Goal: Information Seeking & Learning: Find specific fact

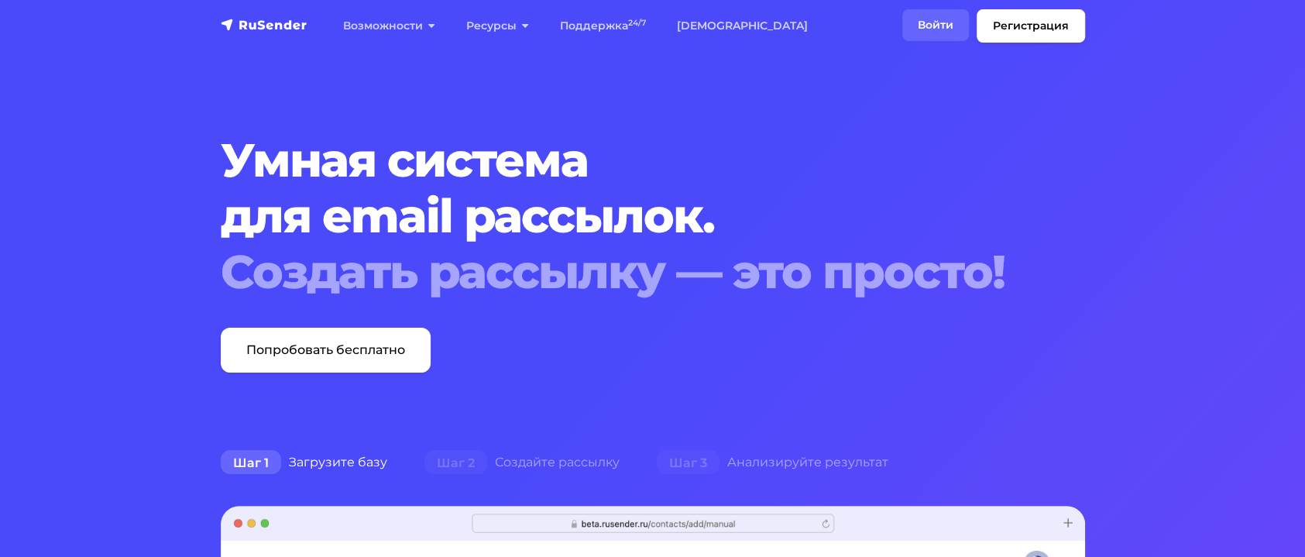
click at [915, 22] on link "Войти" at bounding box center [935, 25] width 67 height 32
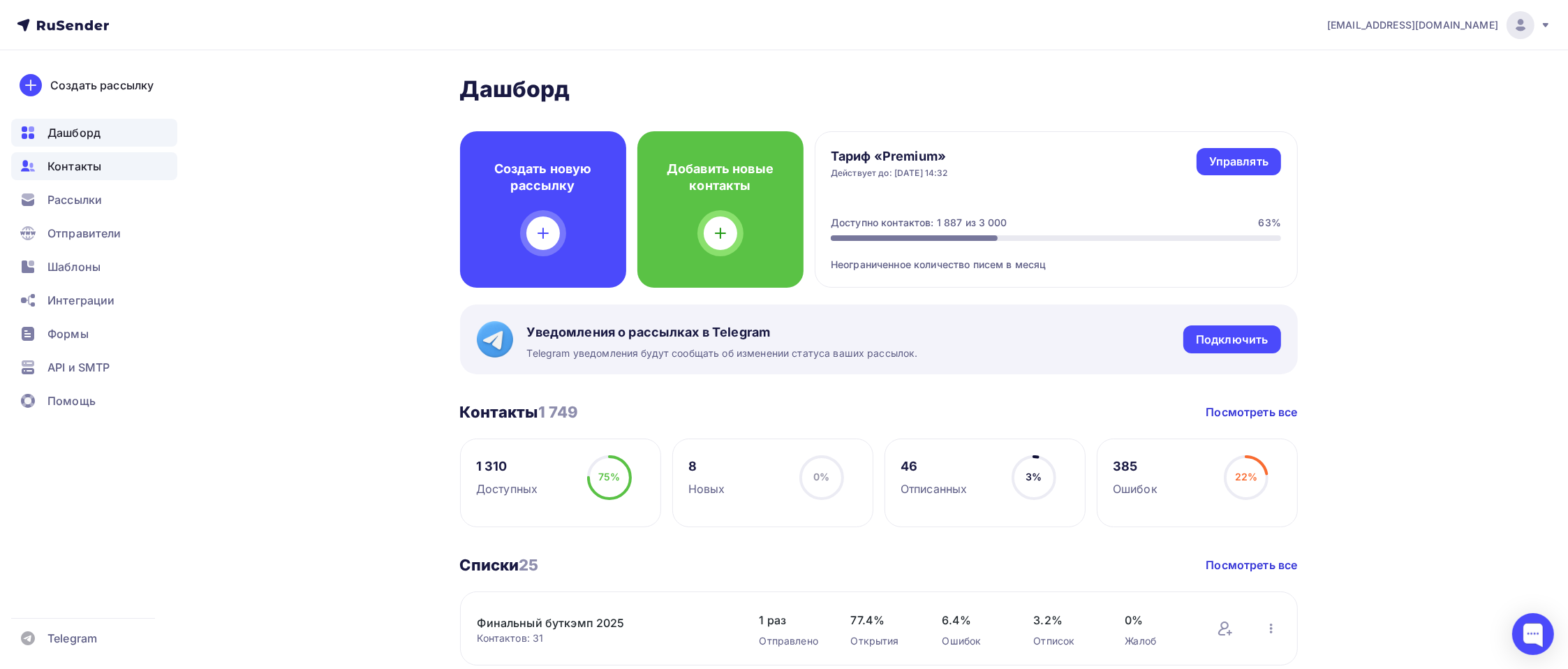
click at [65, 164] on span "Контакты" at bounding box center [75, 166] width 54 height 17
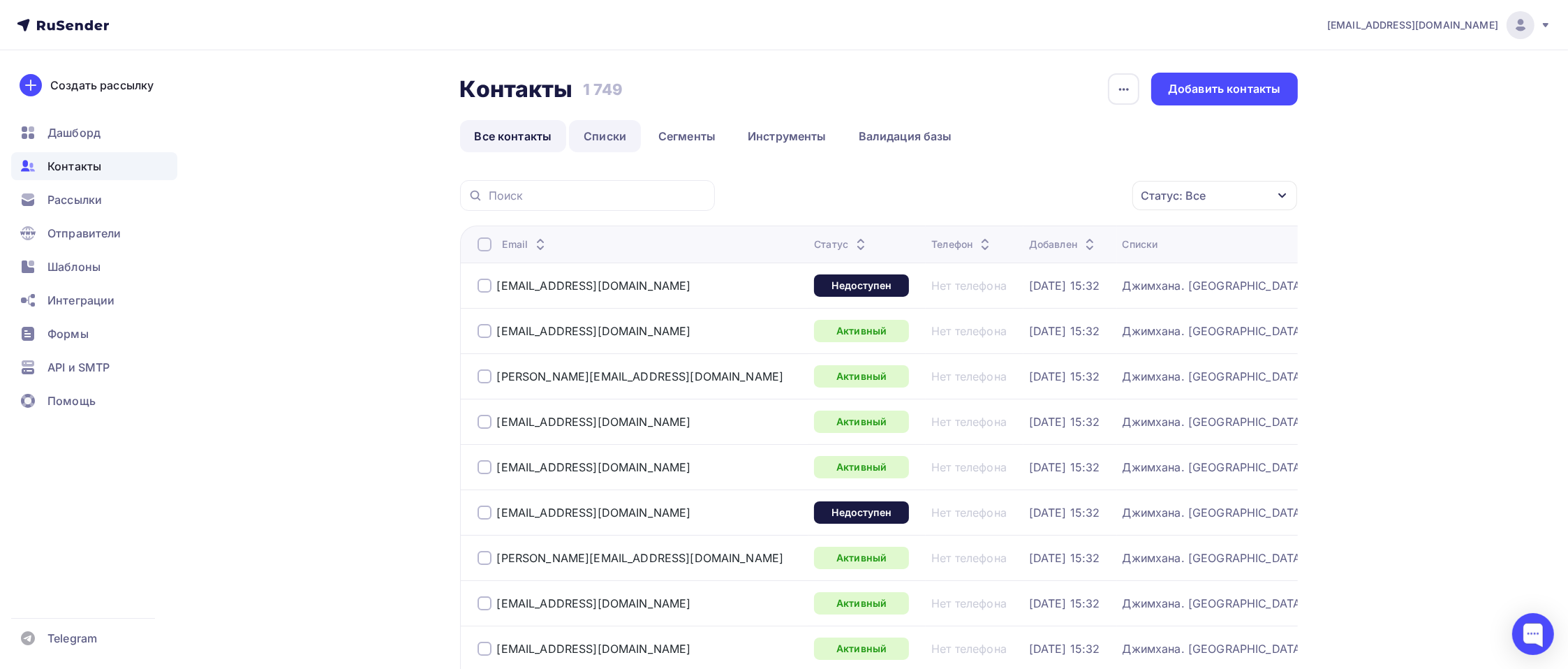
click at [609, 144] on link "Списки" at bounding box center [605, 136] width 72 height 32
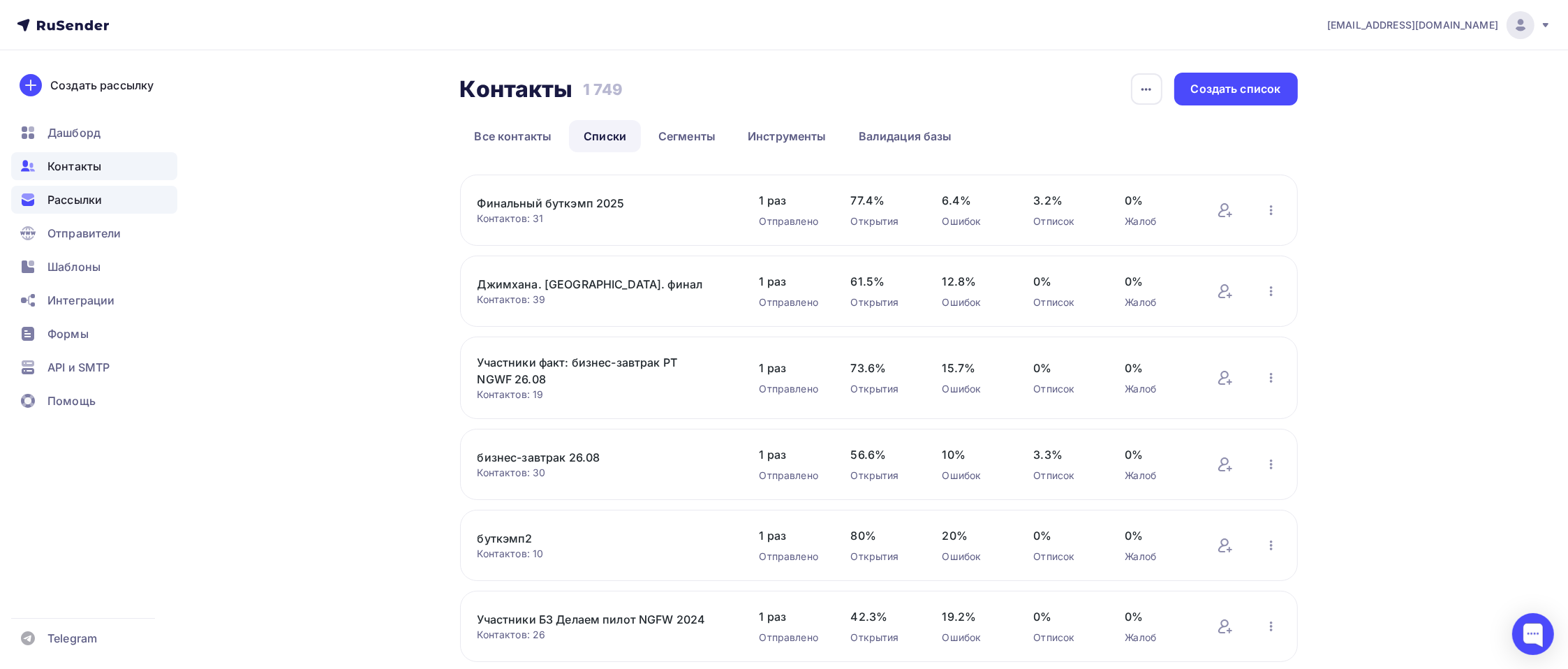
click at [89, 198] on span "Рассылки" at bounding box center [75, 199] width 54 height 17
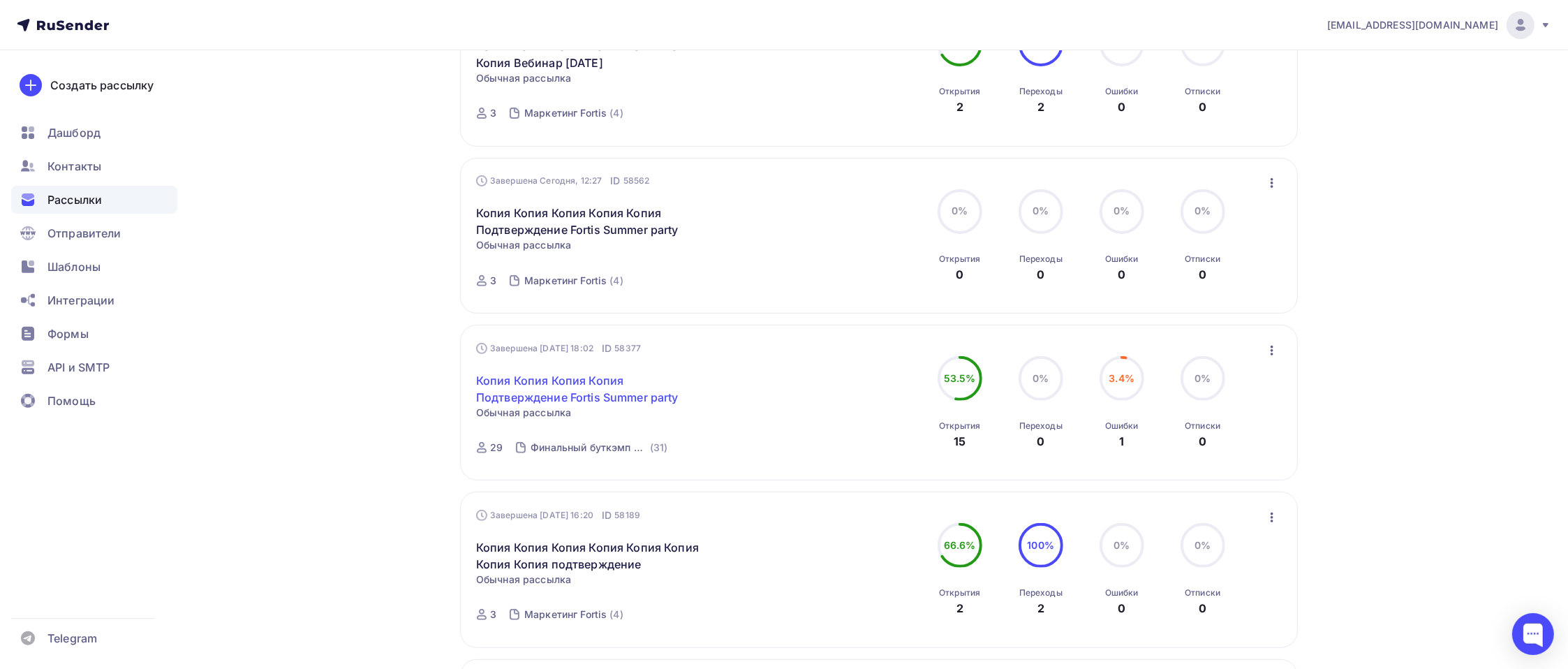
scroll to position [698, 0]
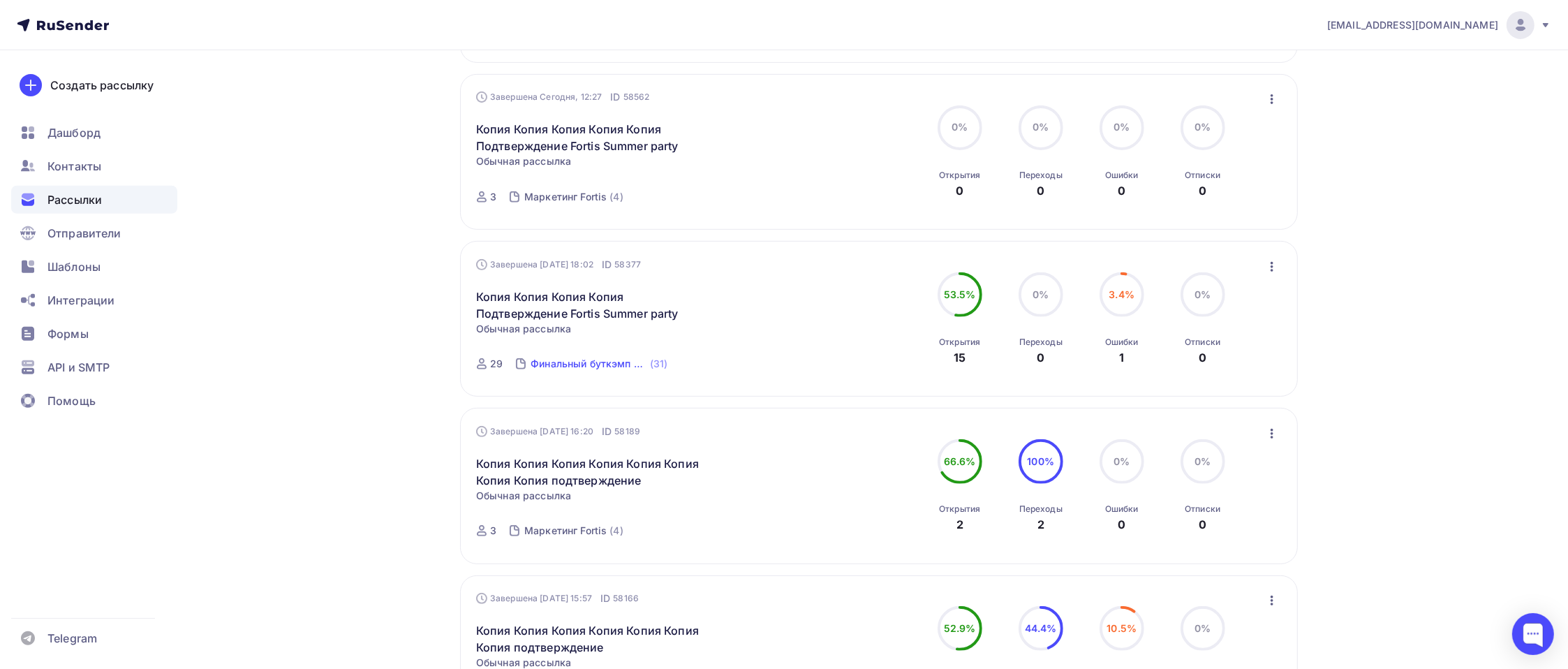
click at [578, 362] on div "Финальный буткэмп 2025" at bounding box center [589, 363] width 116 height 14
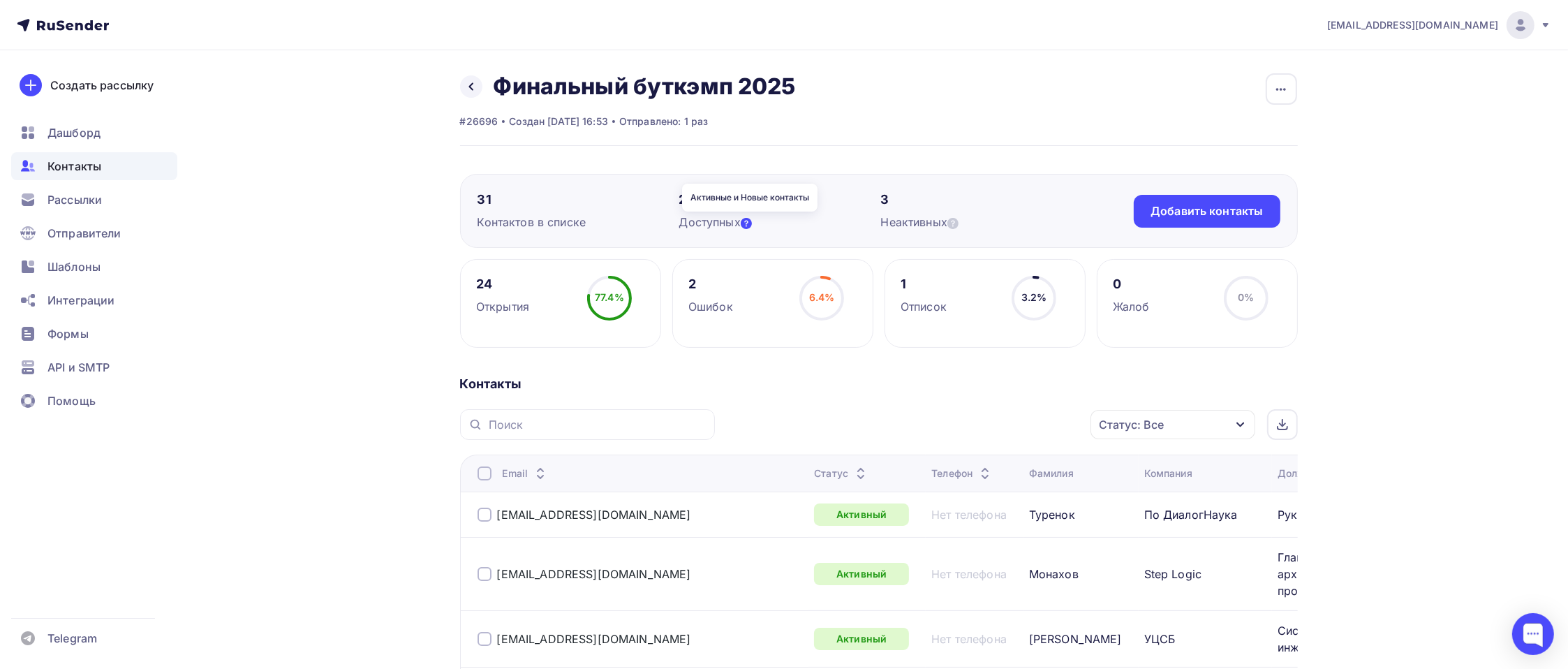
click at [751, 219] on icon at bounding box center [747, 224] width 11 height 11
click at [1191, 418] on div at bounding box center [1283, 425] width 31 height 31
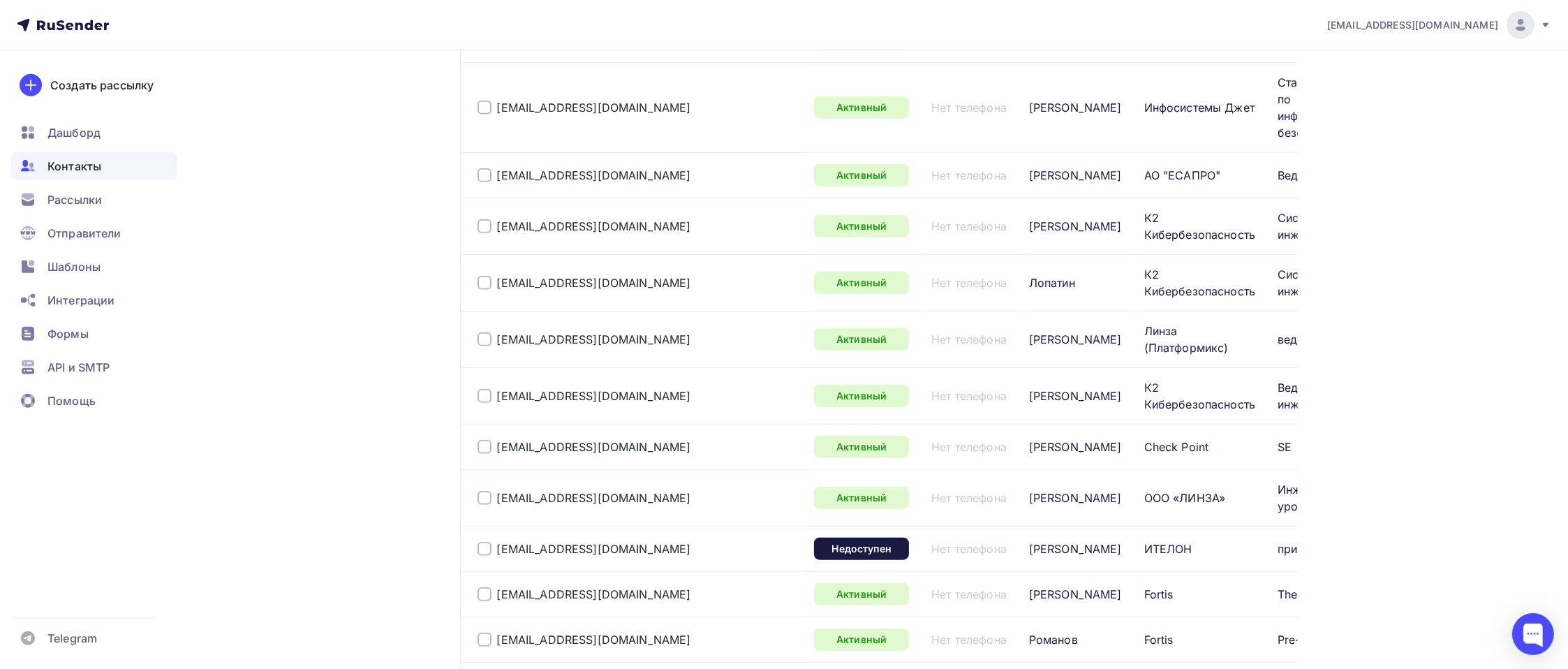
scroll to position [1760, 0]
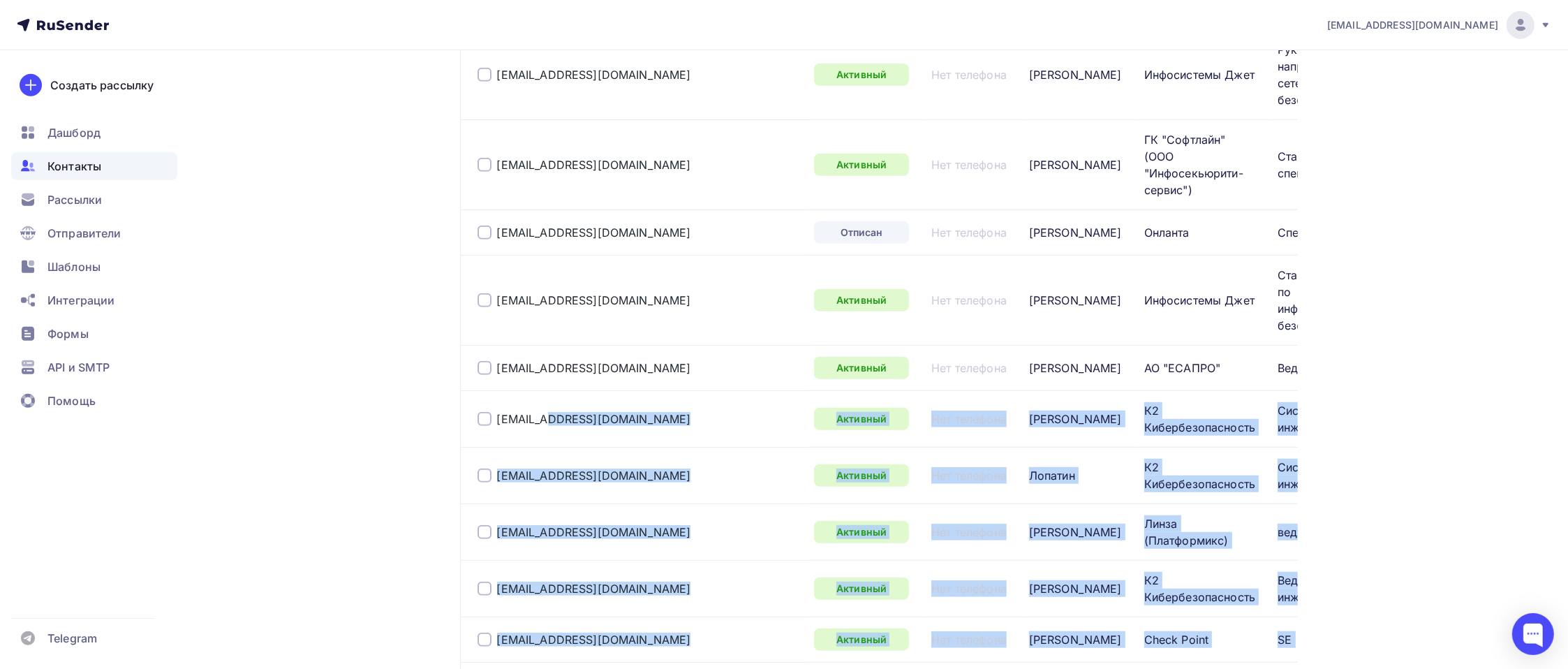
drag, startPoint x: 619, startPoint y: 506, endPoint x: 540, endPoint y: 328, distance: 194.7
click at [540, 328] on tbody "turenok@dialognauka.ru Активный Нет телефона Туренок По ДиалогНаука Рук отр v_m…" at bounding box center [938, 80] width 956 height 1865
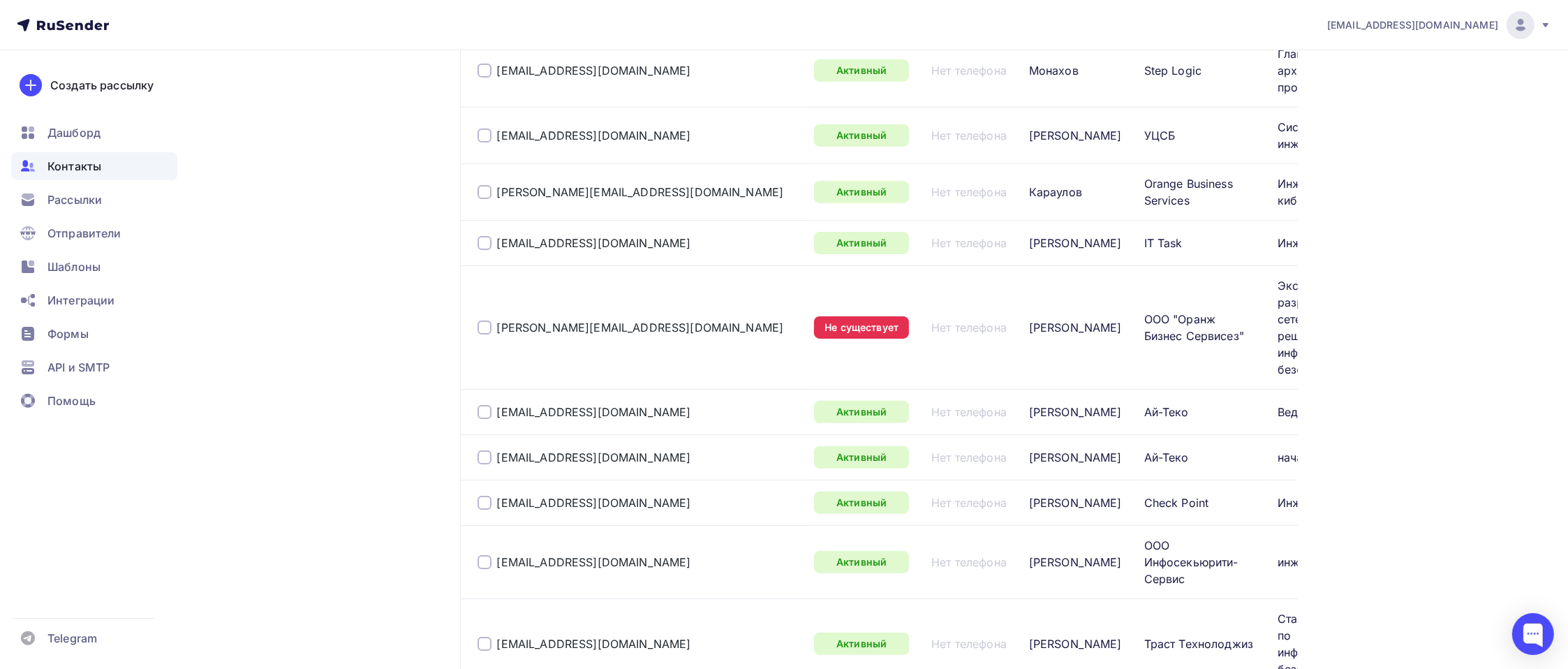
scroll to position [0, 0]
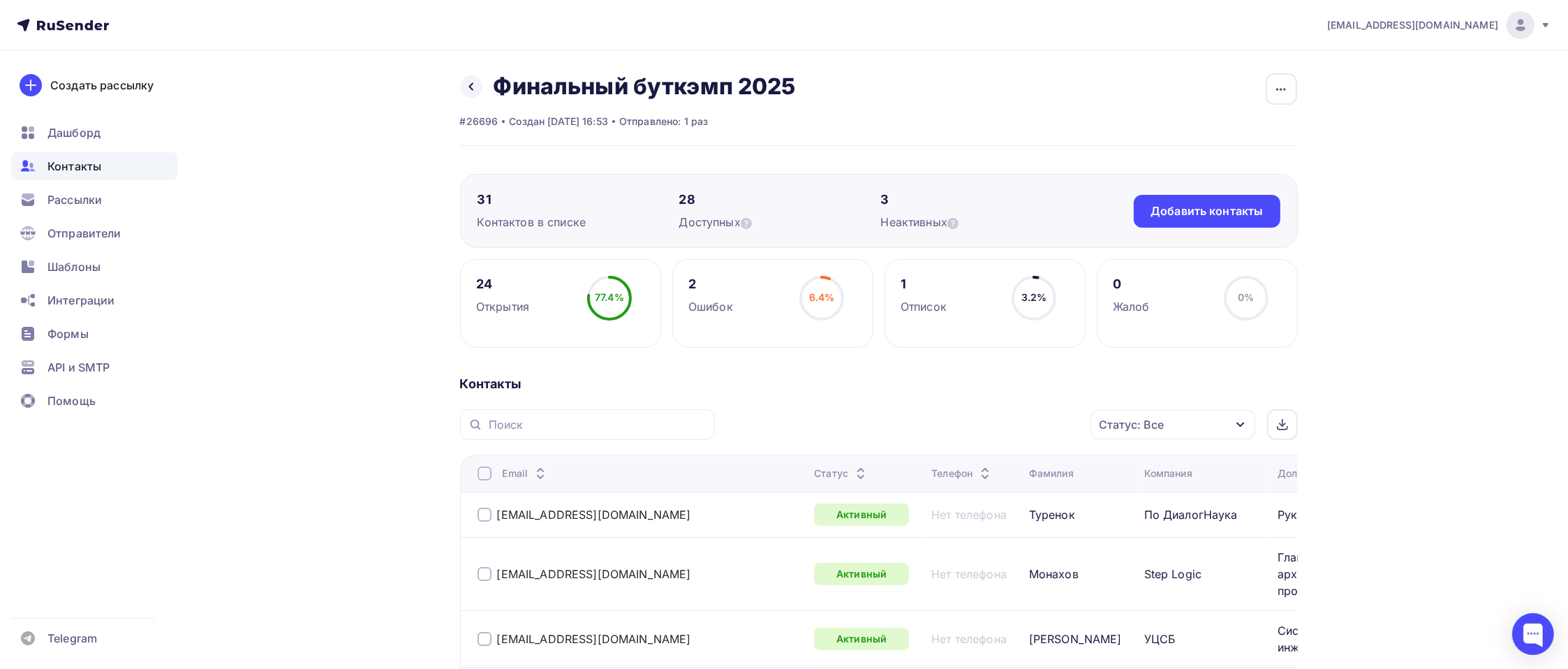
drag, startPoint x: 1371, startPoint y: 280, endPoint x: 1292, endPoint y: 396, distance: 140.3
click at [1191, 422] on icon "button" at bounding box center [1241, 425] width 11 height 11
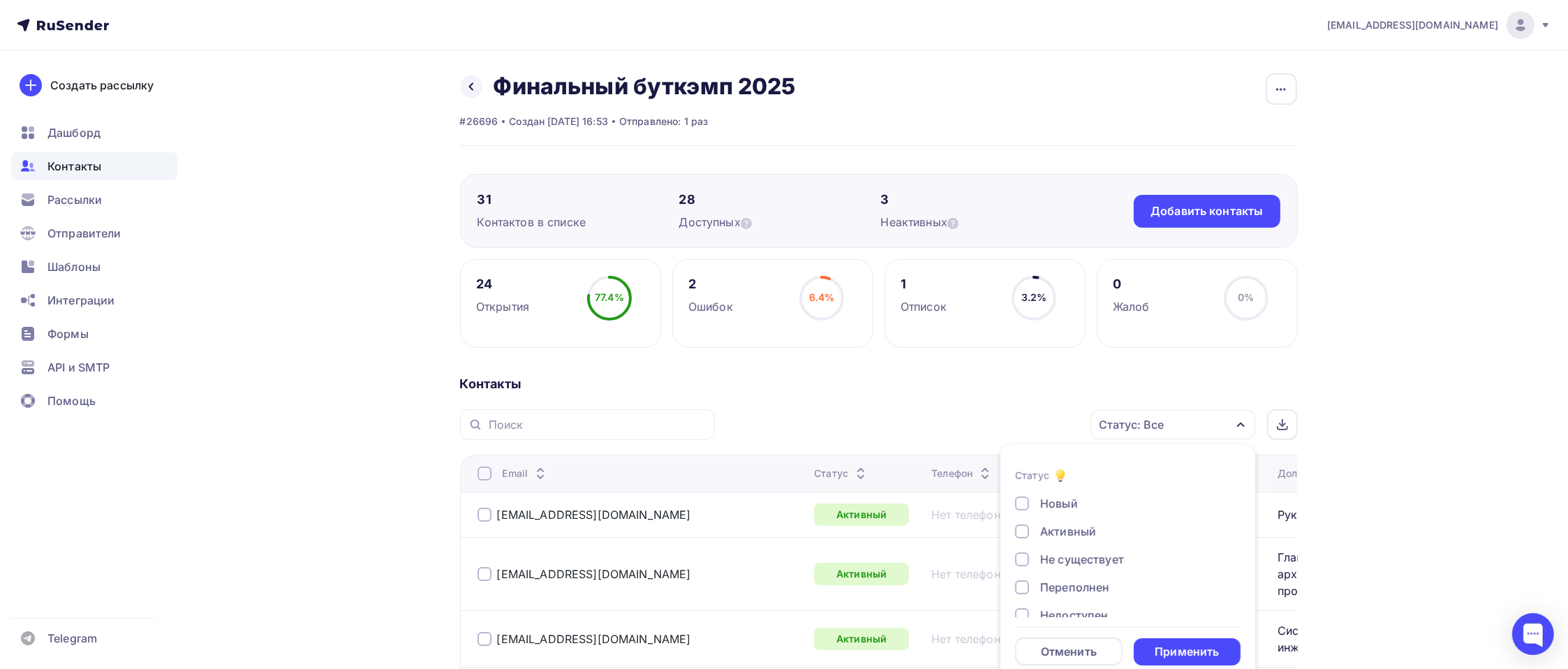
scroll to position [19, 0]
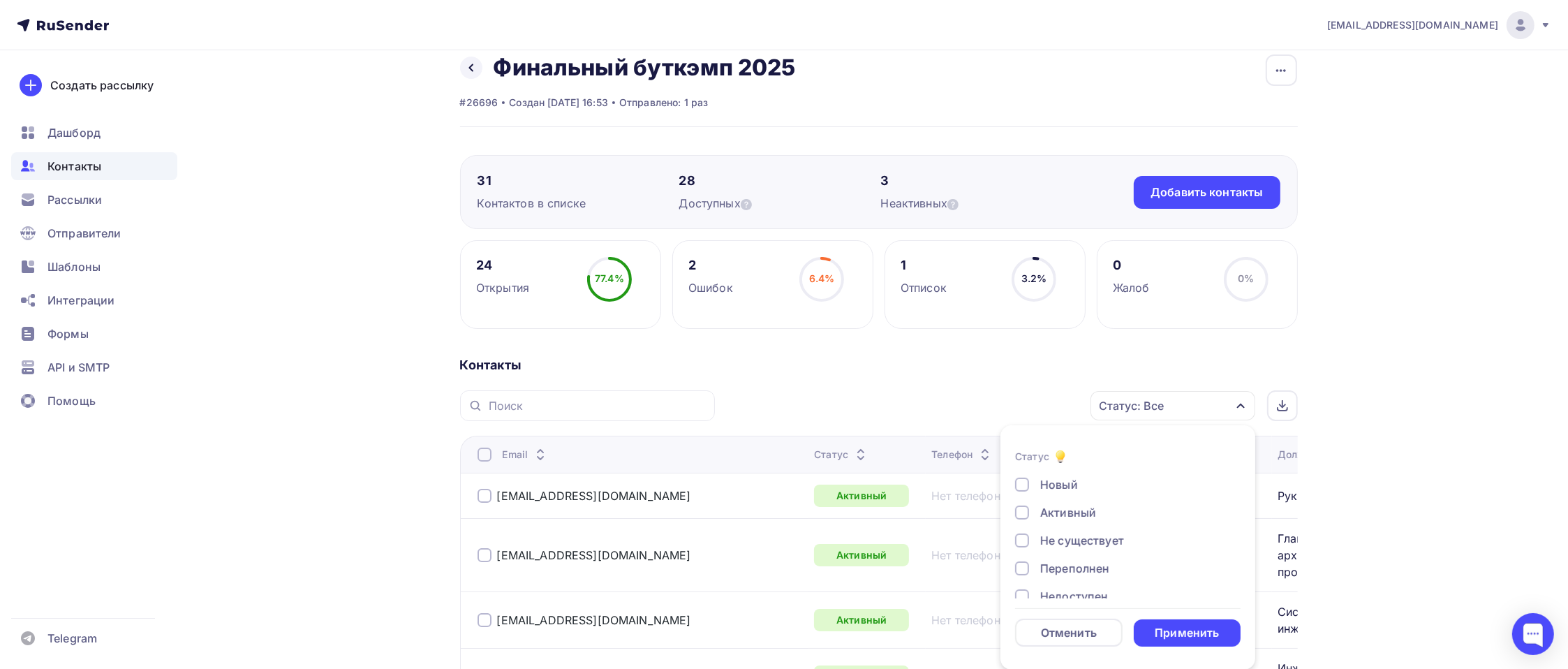
drag, startPoint x: 1439, startPoint y: 382, endPoint x: 886, endPoint y: 497, distance: 564.8
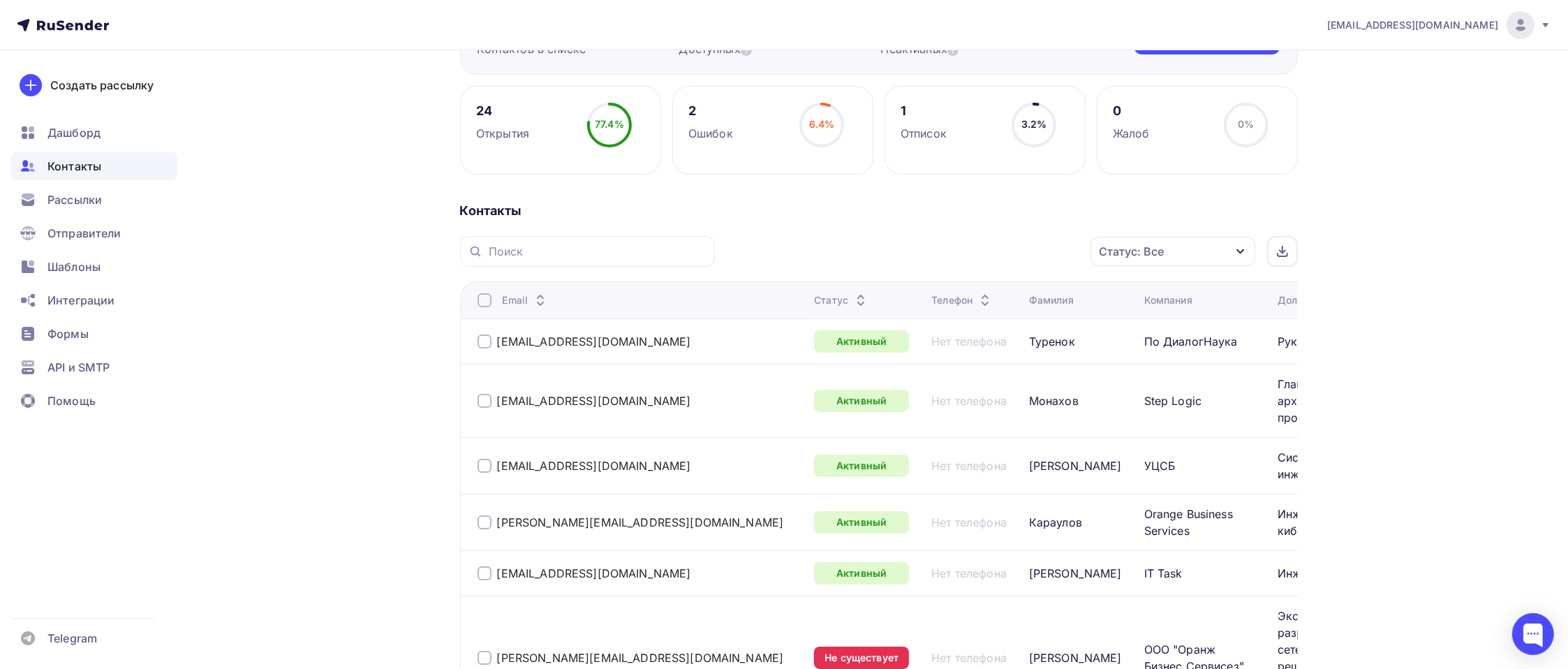
scroll to position [0, 0]
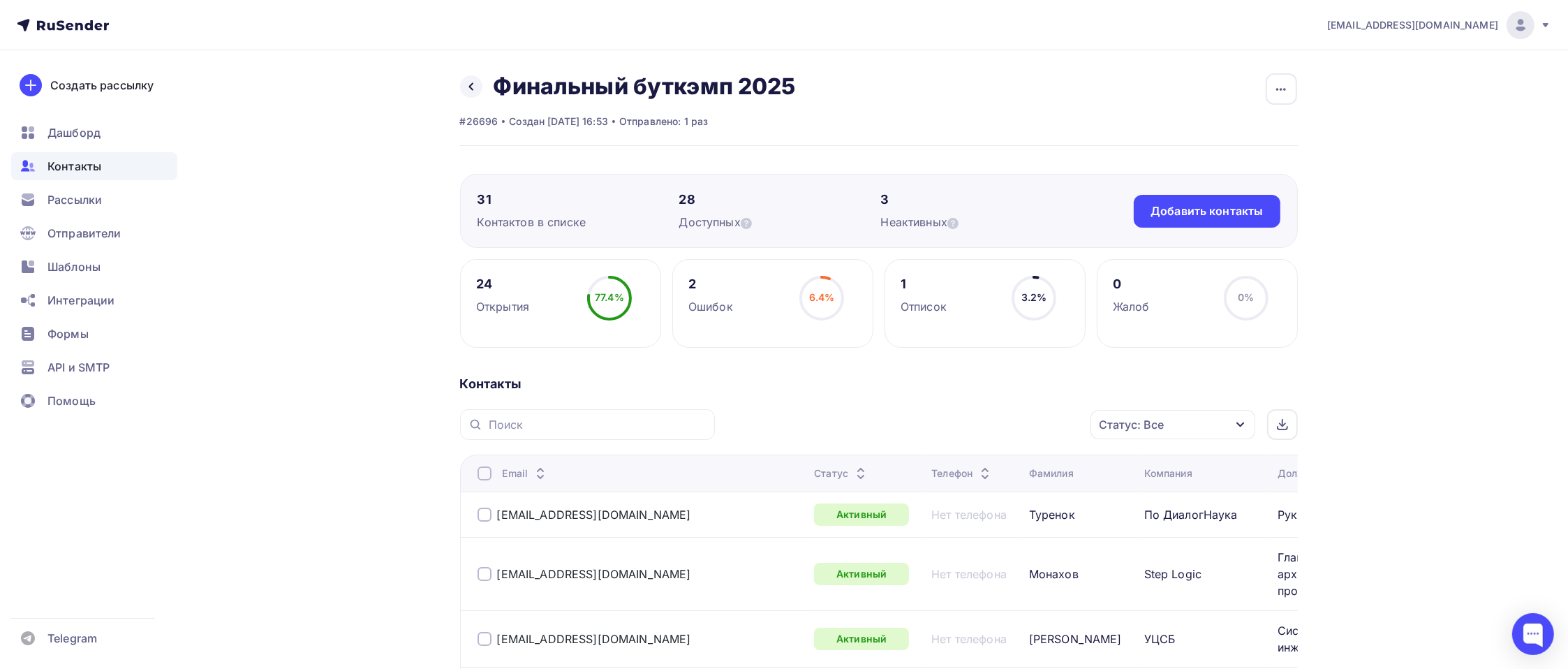
click at [1191, 426] on icon "button" at bounding box center [1241, 425] width 11 height 11
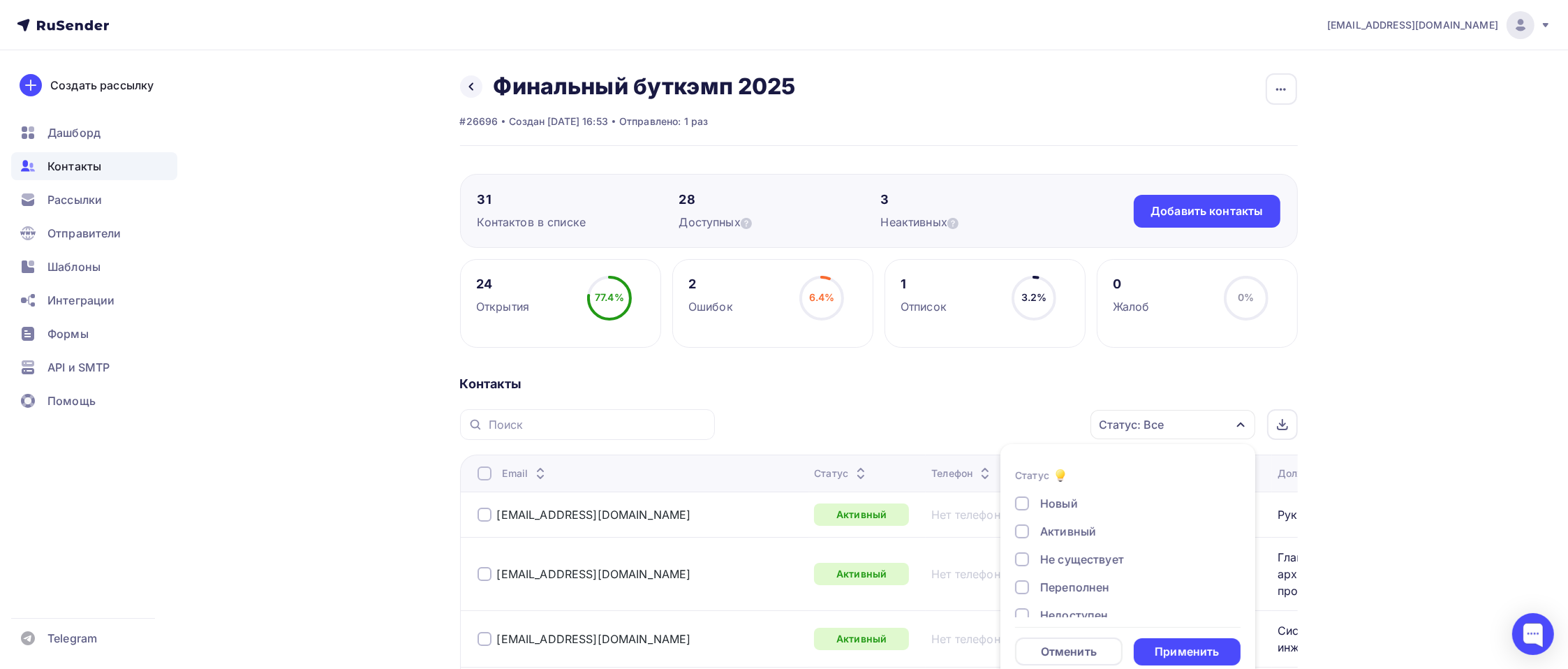
scroll to position [19, 0]
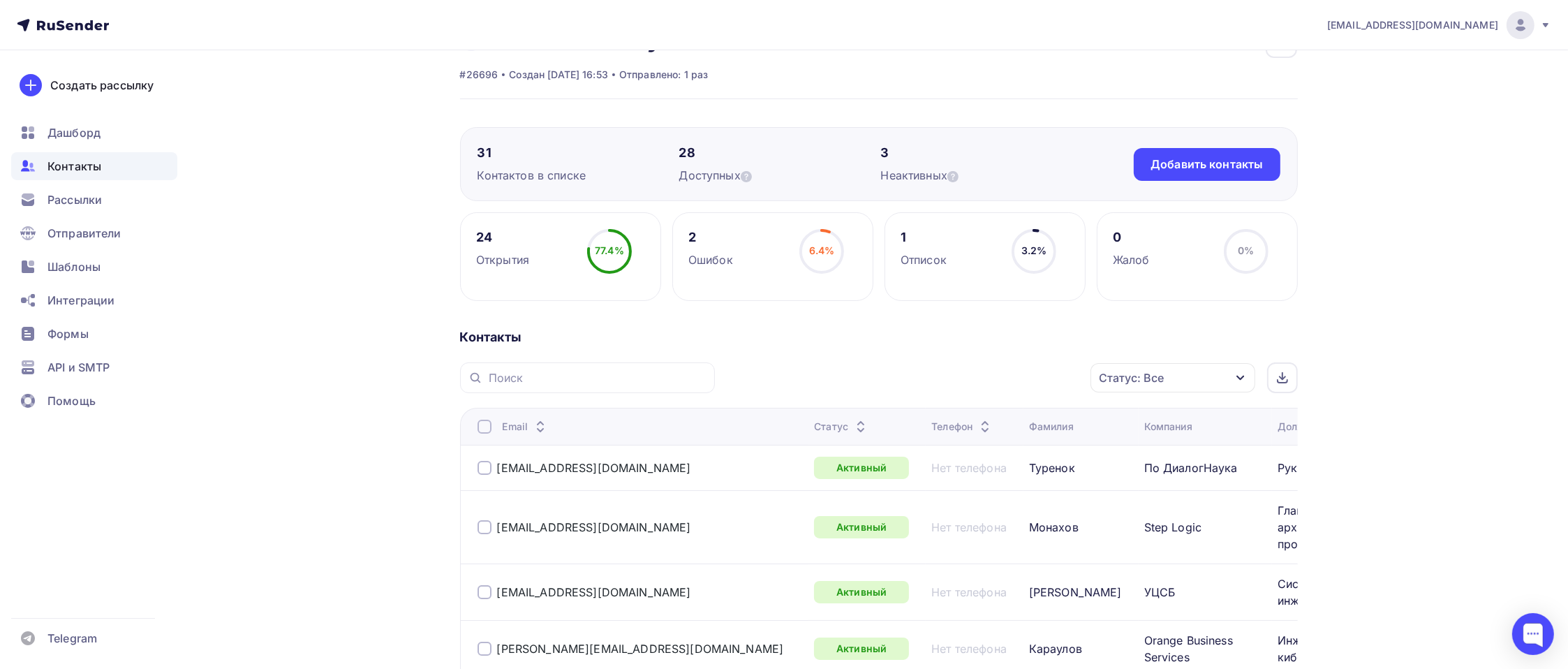
scroll to position [0, 0]
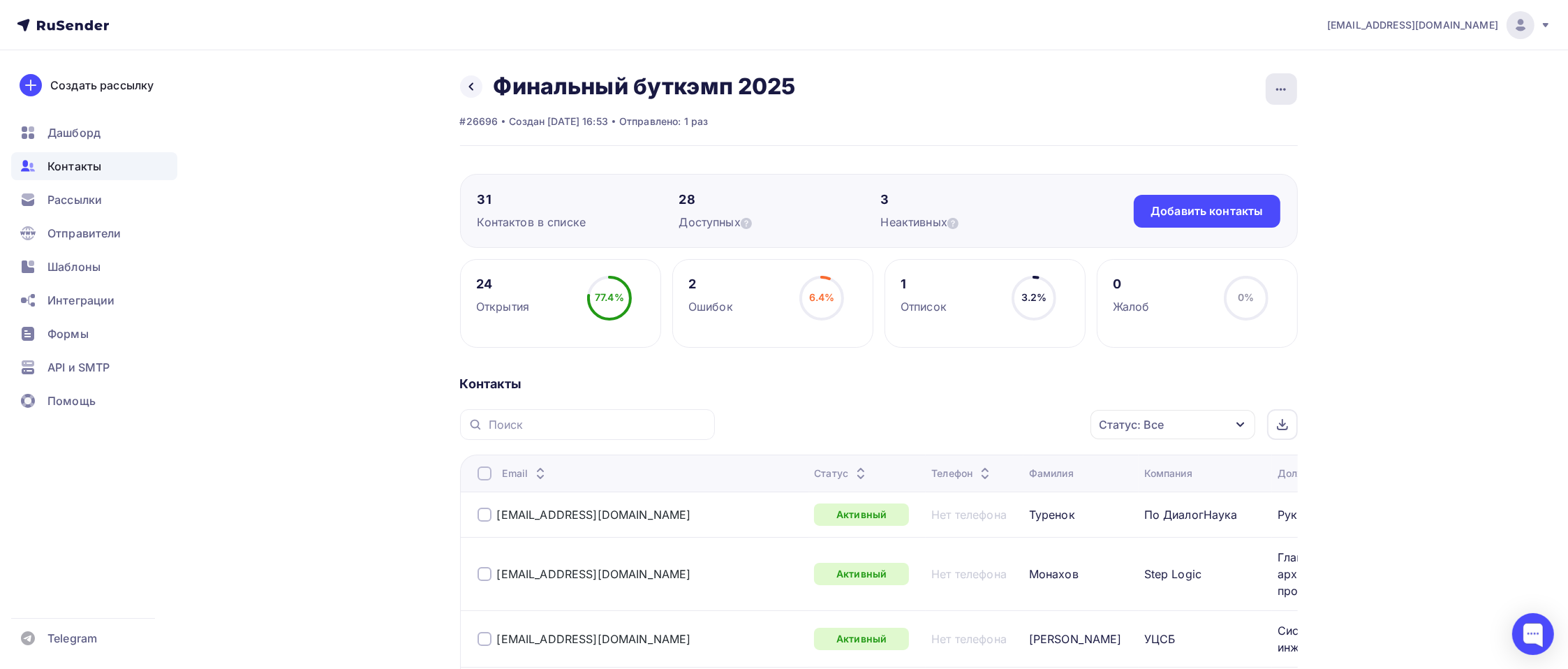
click at [1191, 98] on div "button" at bounding box center [1281, 88] width 32 height 32
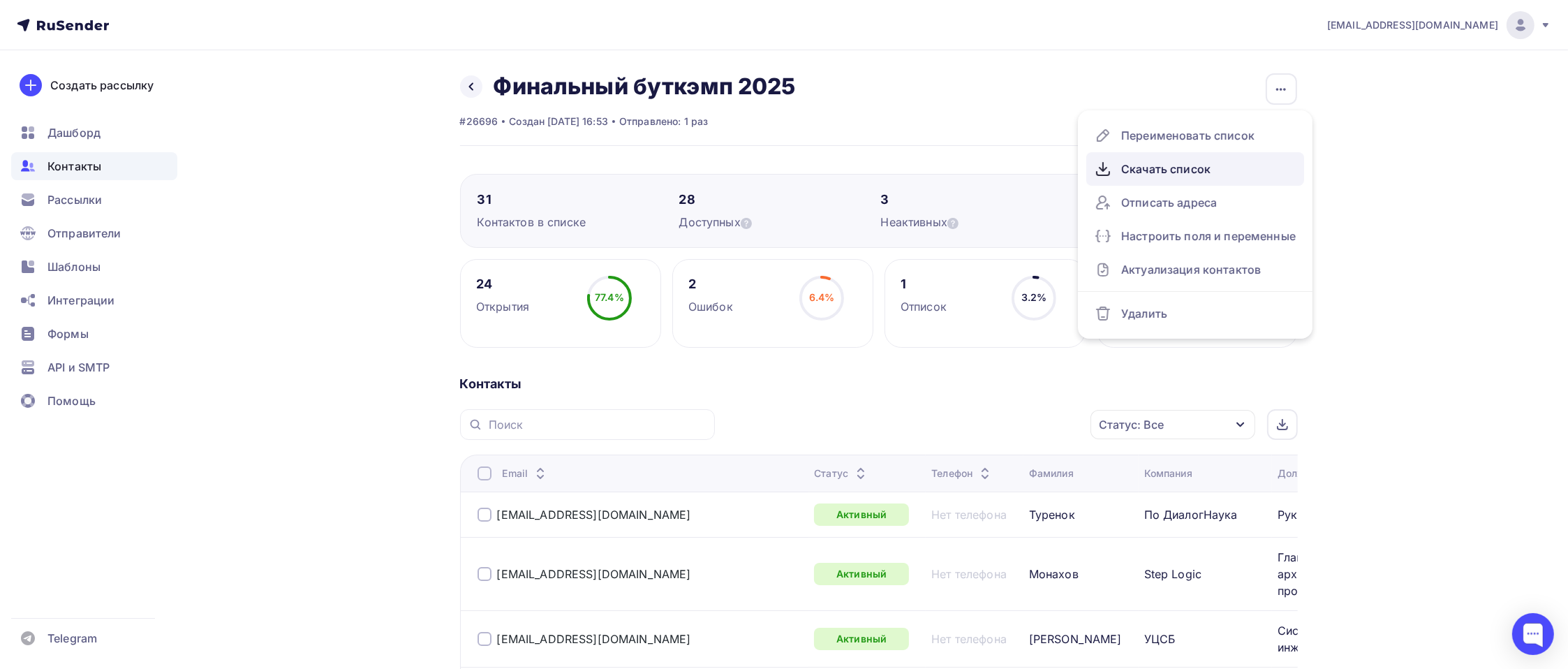
click at [1177, 166] on div "Скачать список" at bounding box center [1195, 169] width 201 height 23
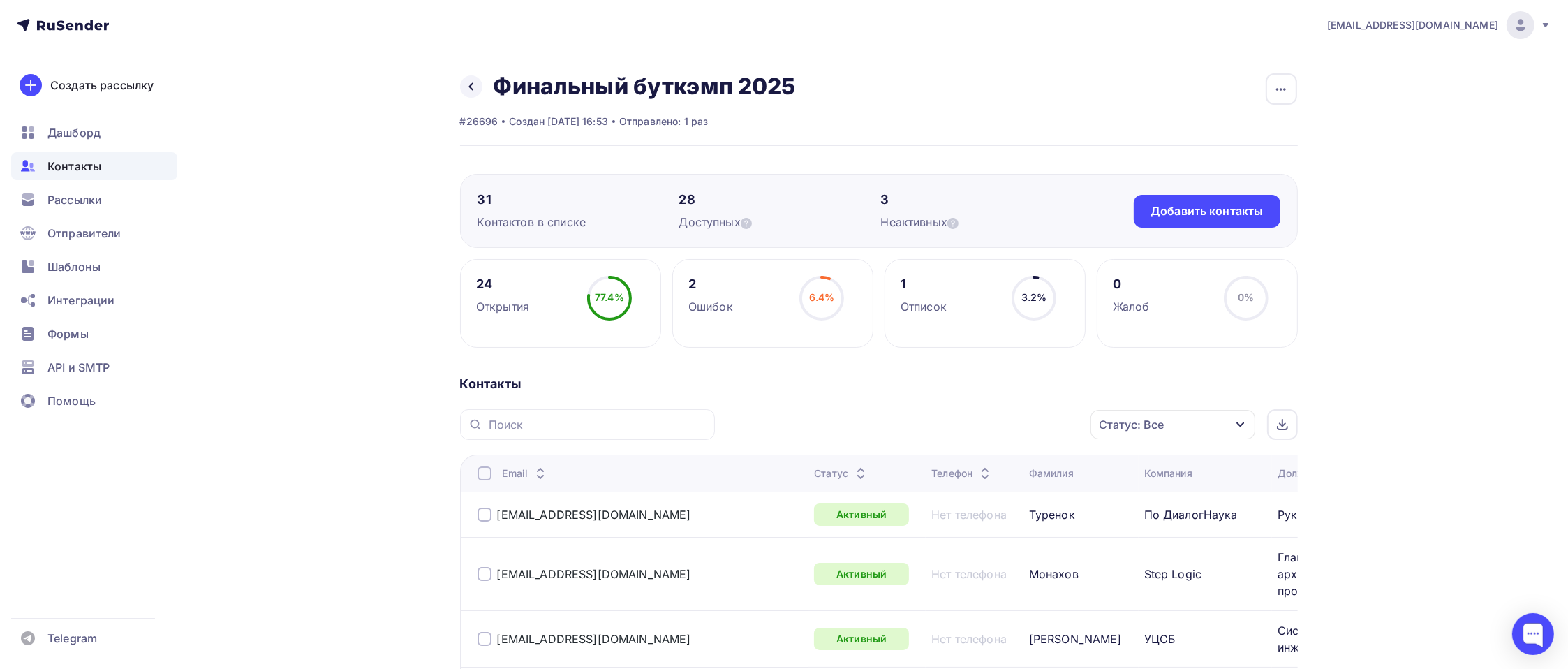
scroll to position [1189, 0]
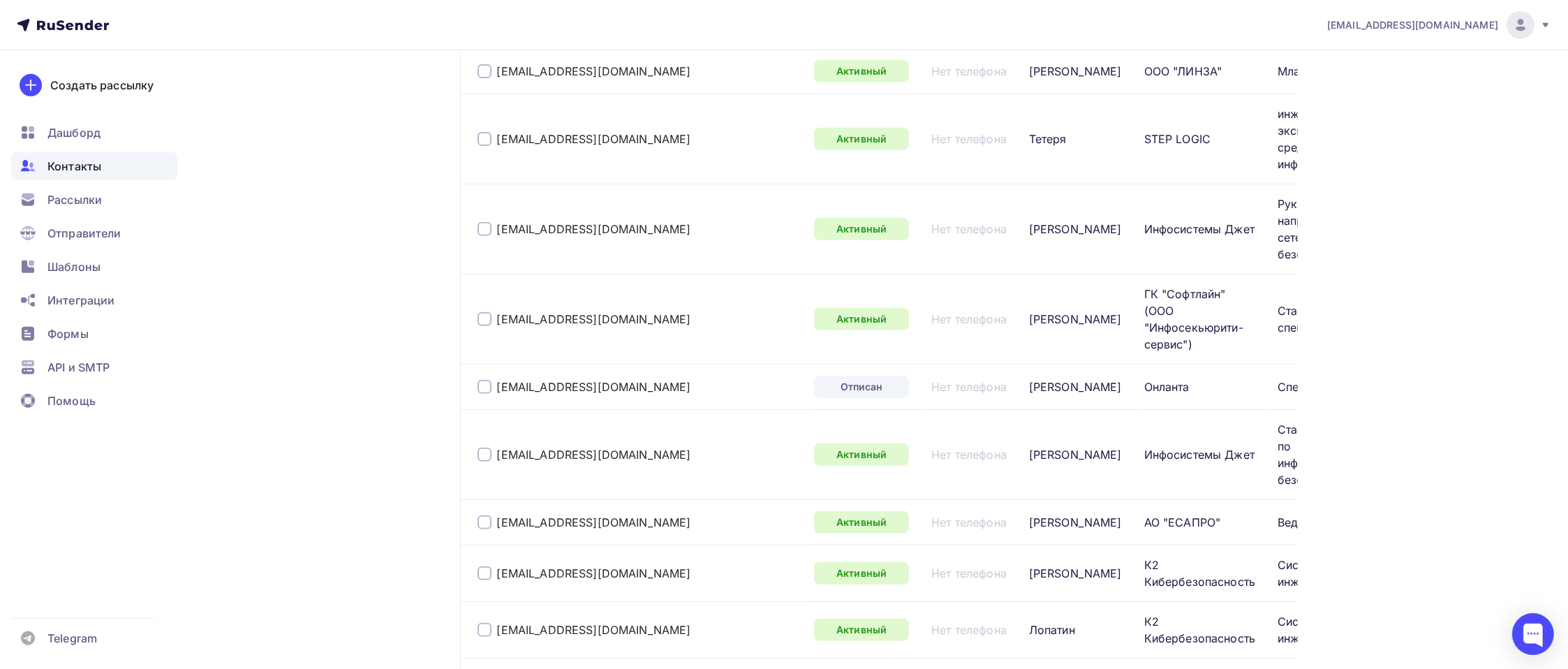
click at [199, 241] on div "pr@fortis.ru Аккаунт Тарифы Выйти Создать рассылку Дашборд Контакты Рассылки От…" at bounding box center [784, 60] width 1568 height 2499
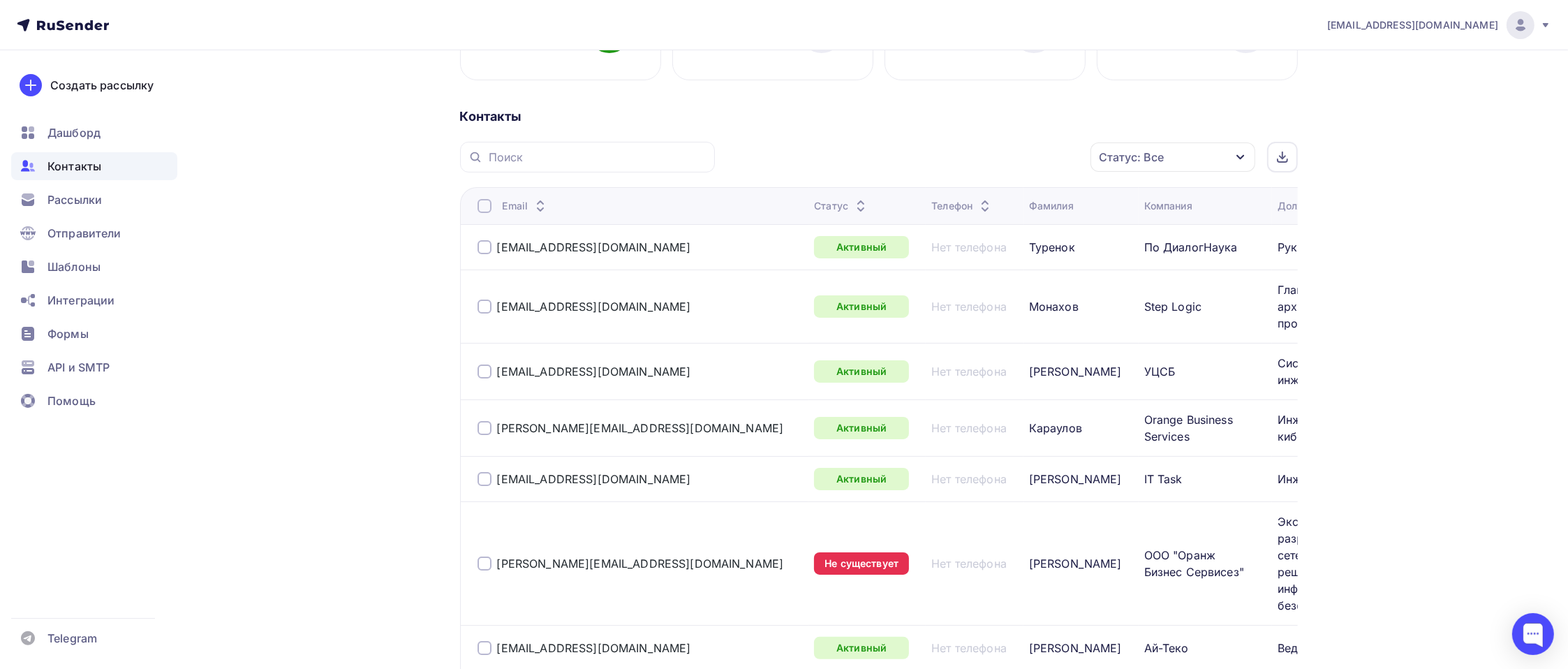
scroll to position [0, 0]
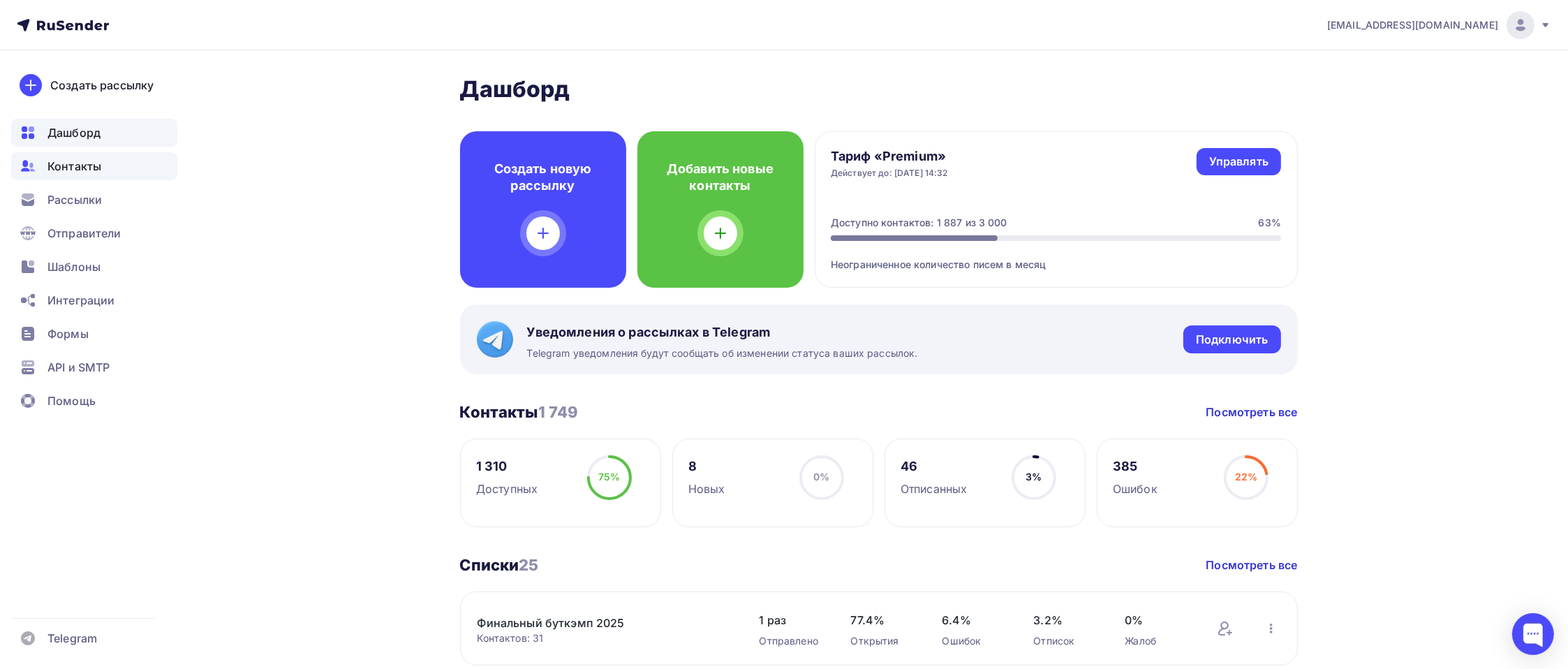
click at [88, 166] on span "Контакты" at bounding box center [75, 166] width 54 height 17
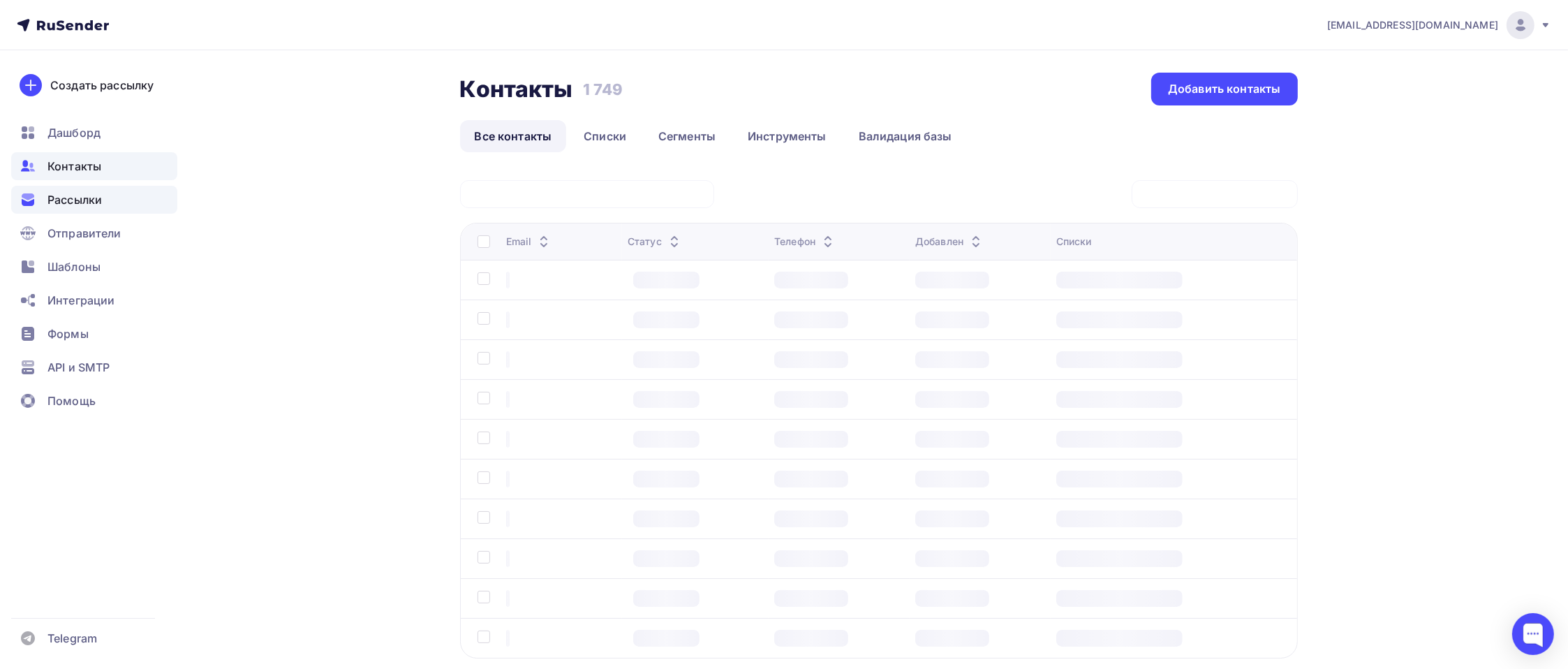
click at [87, 198] on span "Рассылки" at bounding box center [75, 199] width 54 height 17
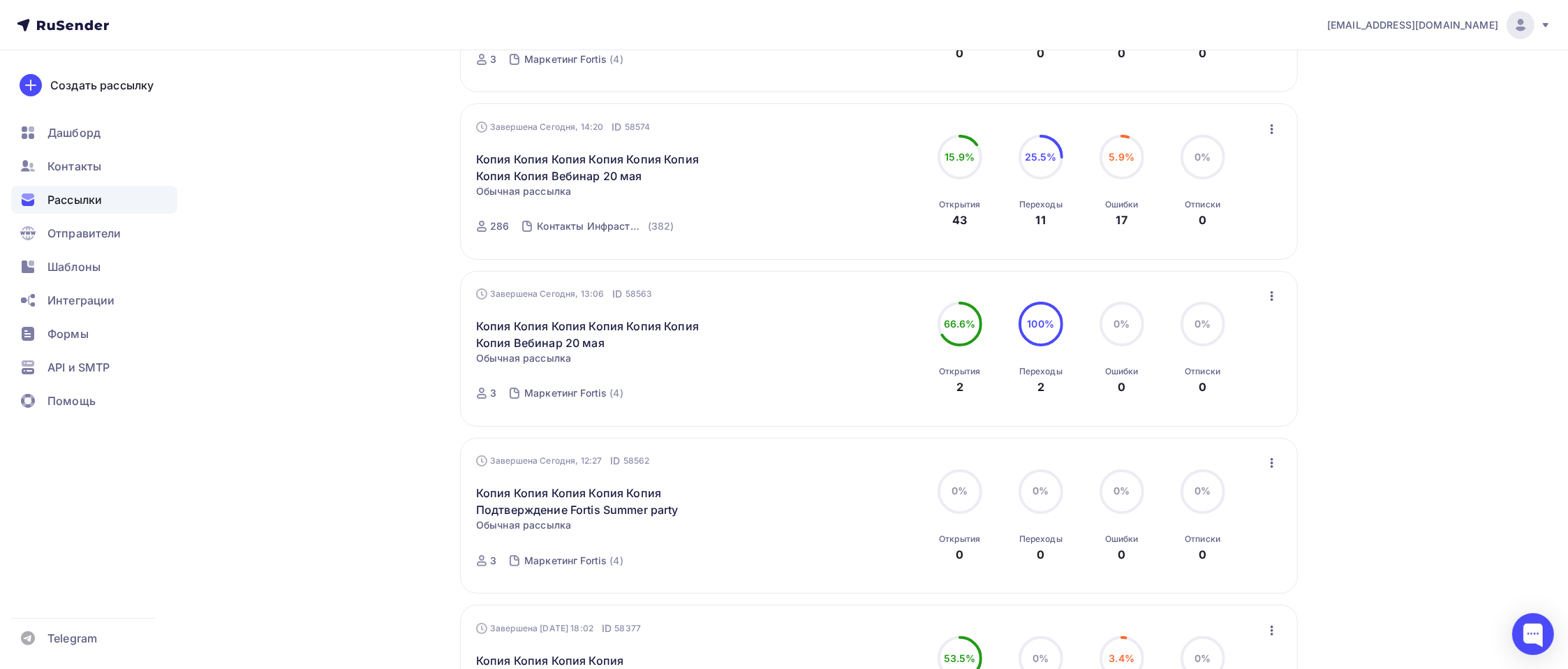
scroll to position [419, 0]
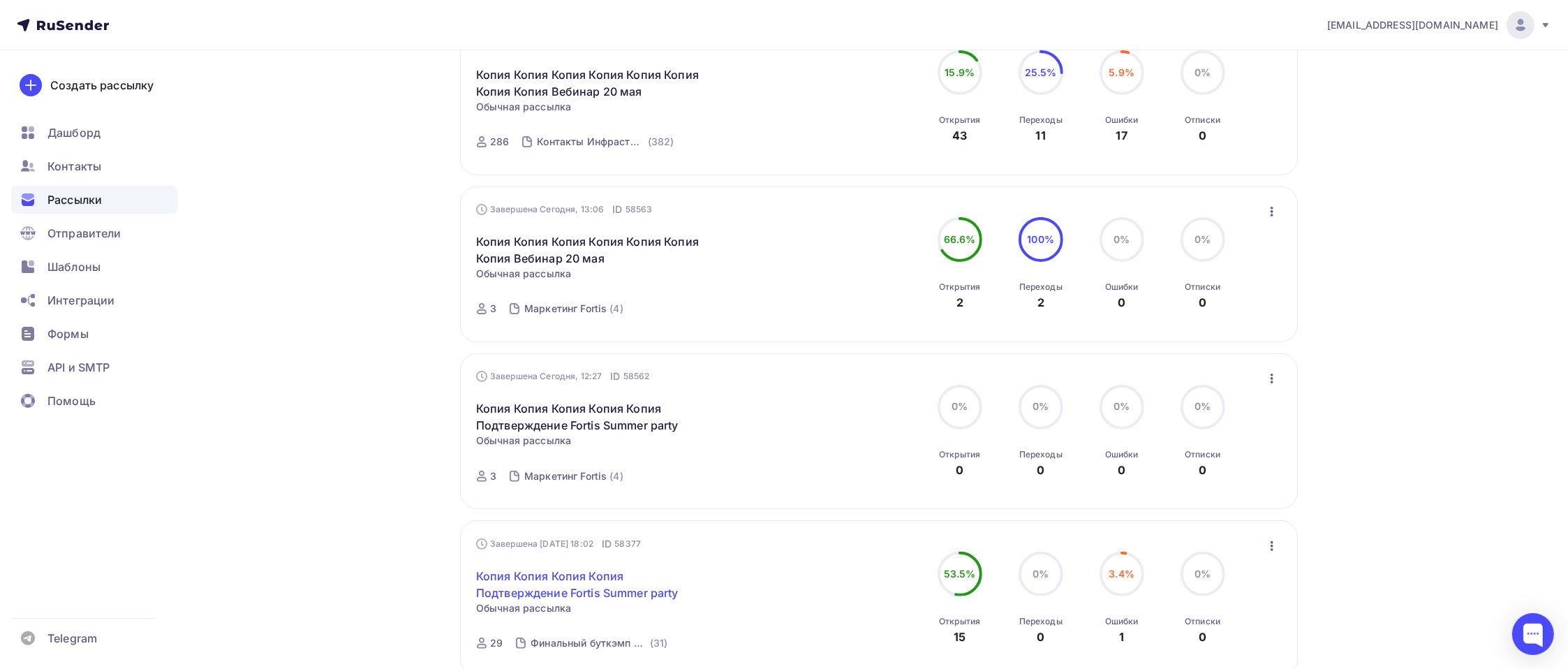
click at [596, 591] on link "Копия Копия Копия Копия Подтверждение Fortis Summer party" at bounding box center [596, 584] width 240 height 33
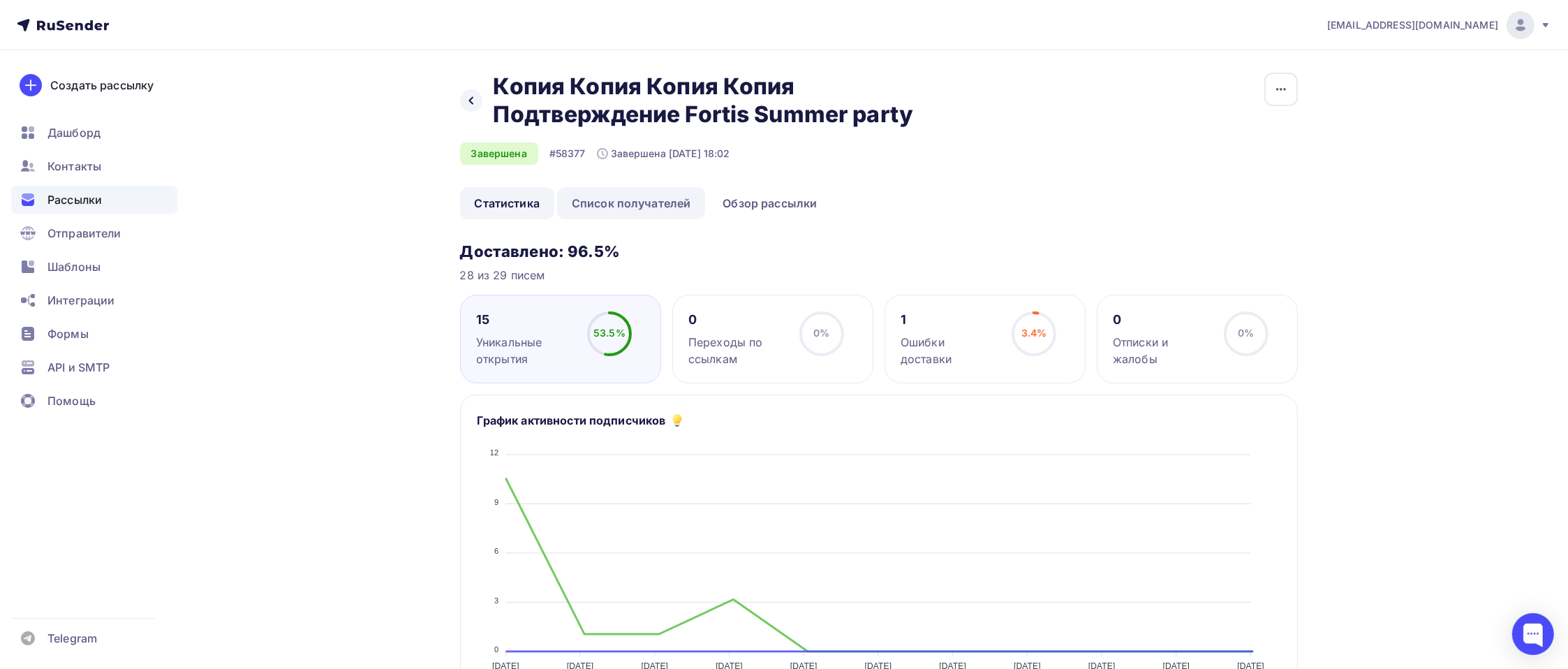
click at [622, 219] on link "Список получателей" at bounding box center [631, 204] width 149 height 32
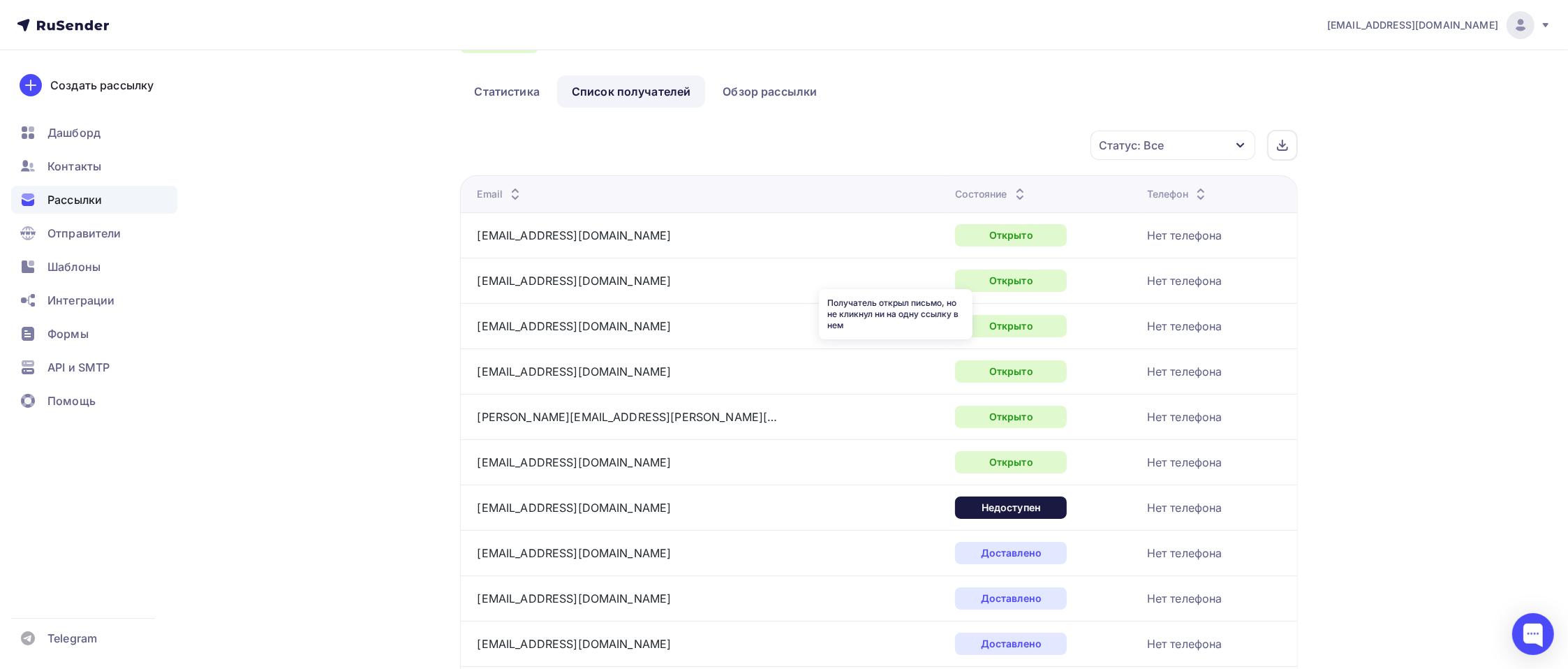
scroll to position [140, 0]
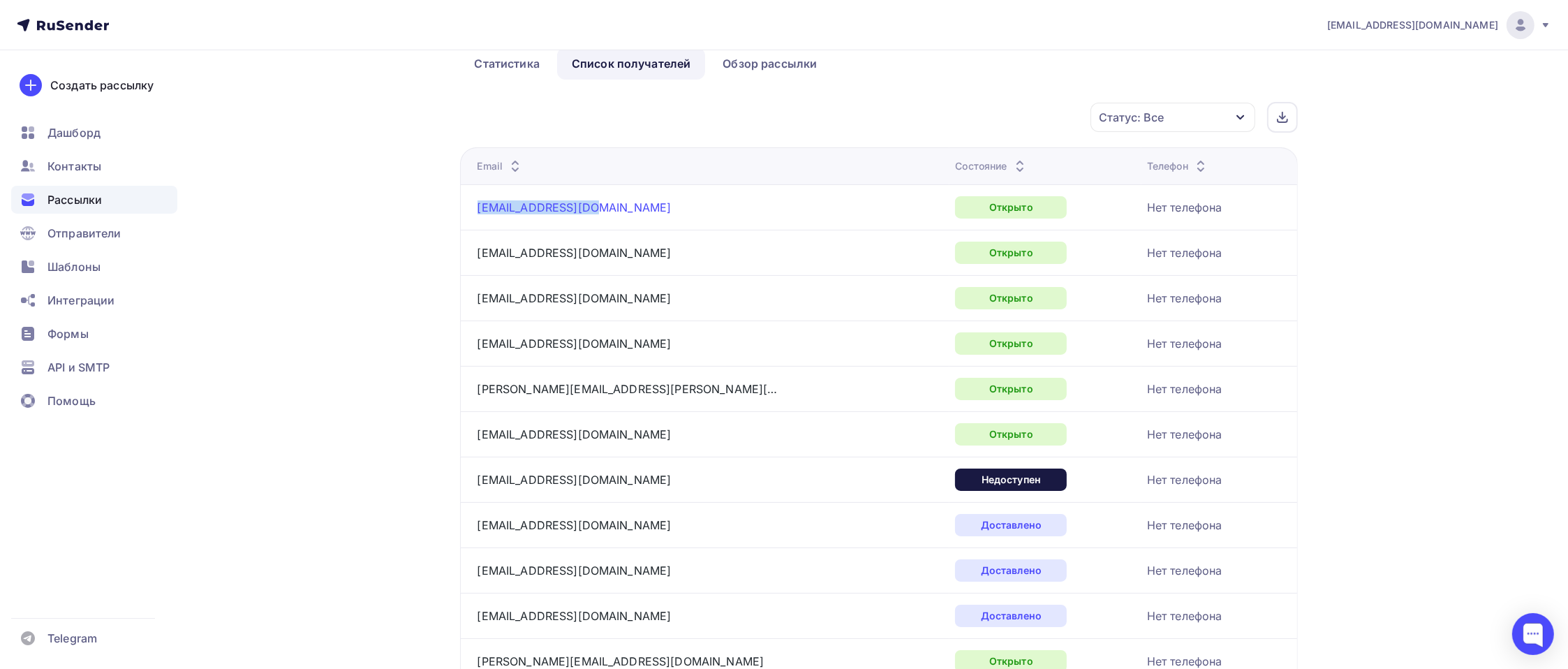
drag, startPoint x: 626, startPoint y: 239, endPoint x: 478, endPoint y: 237, distance: 148.0
click at [478, 218] on div "abrylyakov@ussc.ru" at bounding box center [652, 207] width 349 height 23
copy link "abrylyakov@ussc.ru"
drag, startPoint x: 615, startPoint y: 372, endPoint x: 476, endPoint y: 368, distance: 139.1
click at [475, 366] on td "r.gilfanov@it-task.ru" at bounding box center [705, 343] width 491 height 45
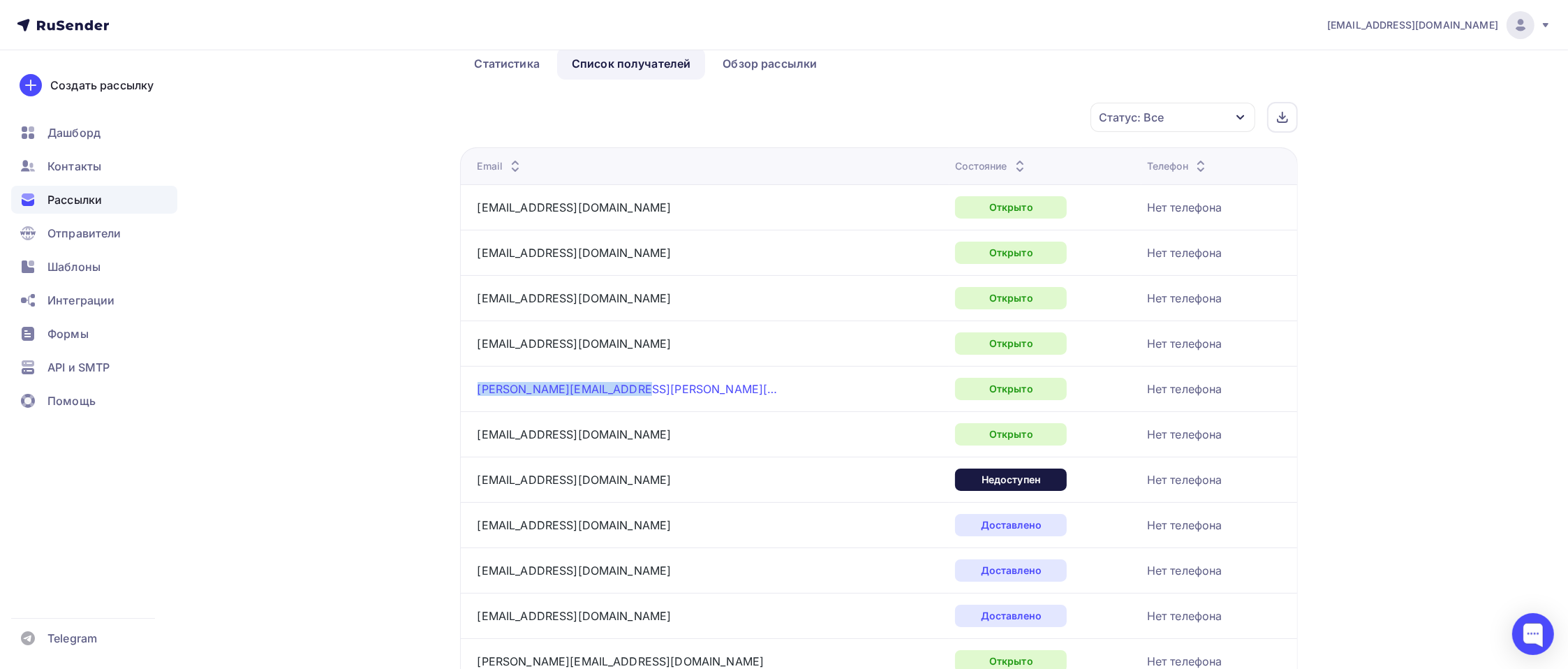
drag, startPoint x: 641, startPoint y: 417, endPoint x: 476, endPoint y: 417, distance: 165.0
click at [478, 400] on div "anton.karaulov@orange.com" at bounding box center [652, 389] width 349 height 23
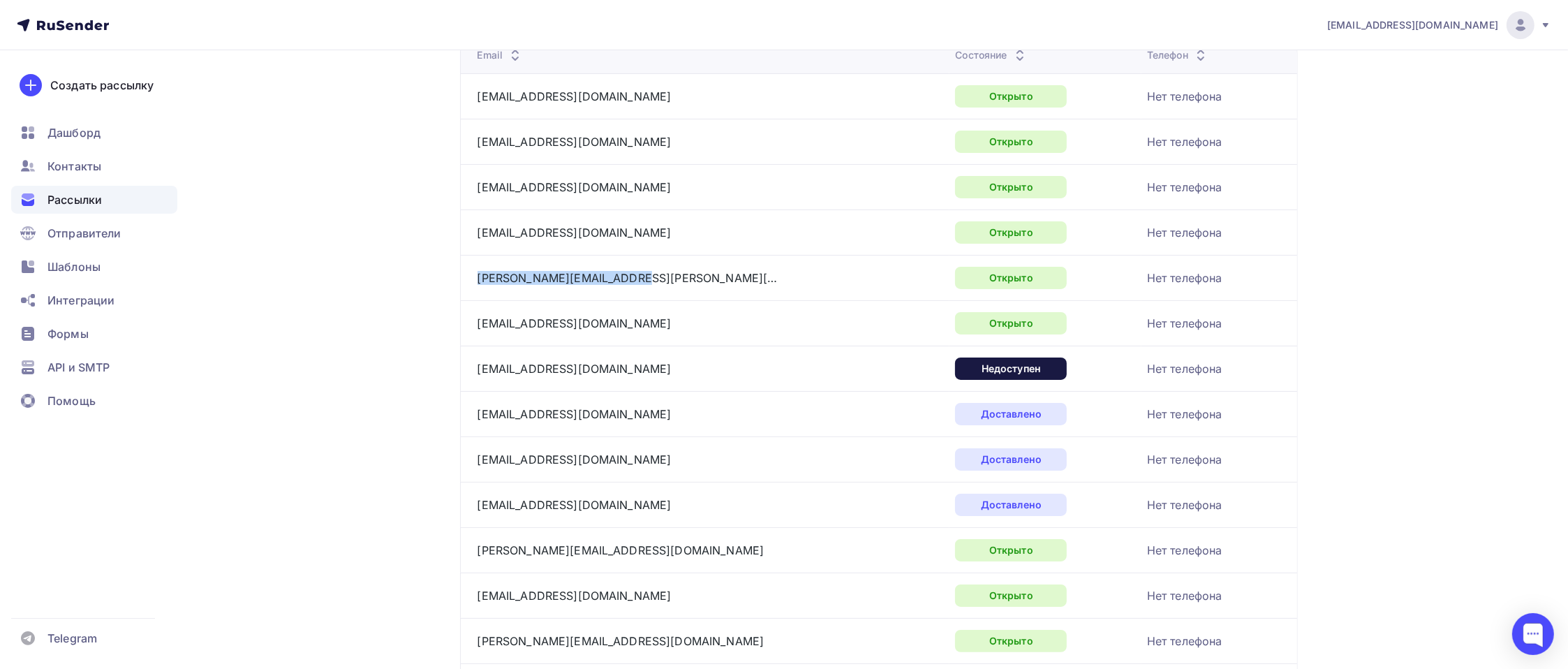
scroll to position [280, 0]
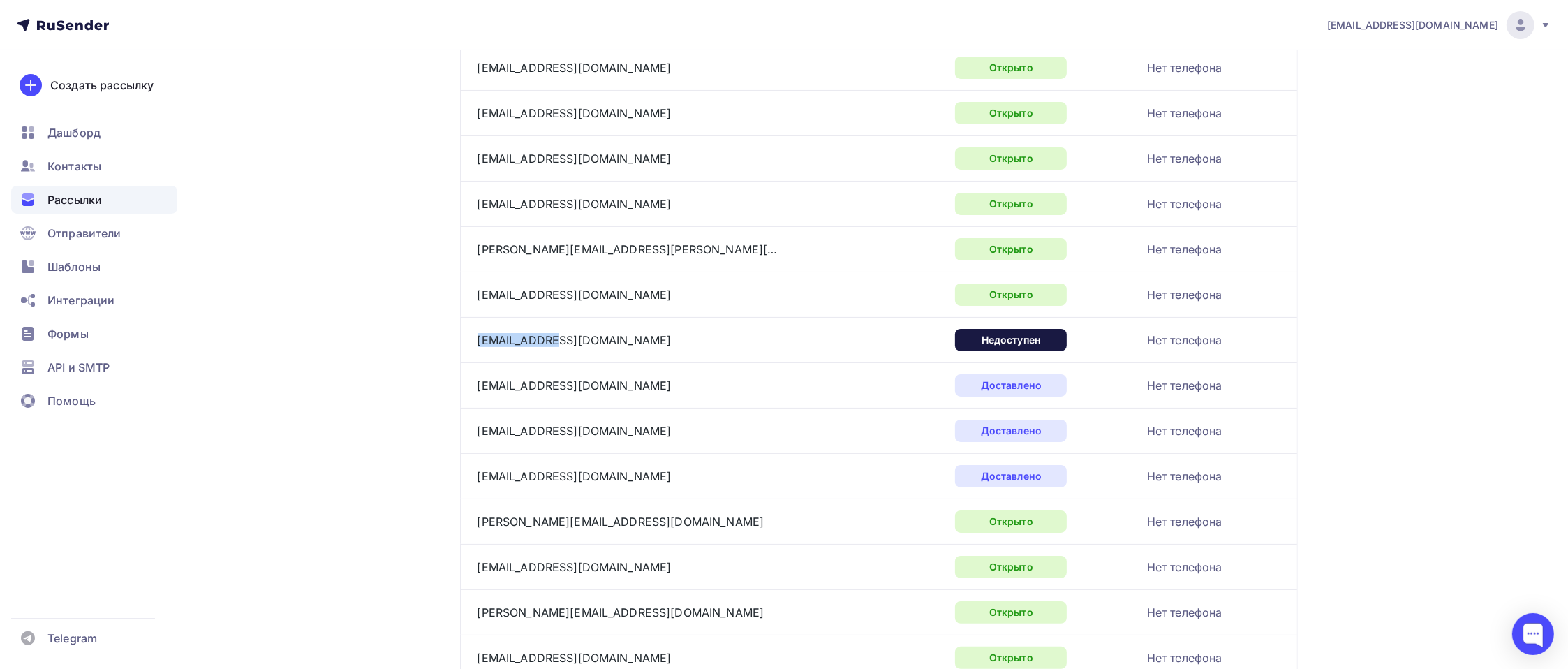
drag, startPoint x: 562, startPoint y: 375, endPoint x: 474, endPoint y: 371, distance: 88.1
click at [474, 362] on td "vl@itelon.ru" at bounding box center [705, 340] width 491 height 45
copy link "vl@itelon.ru"
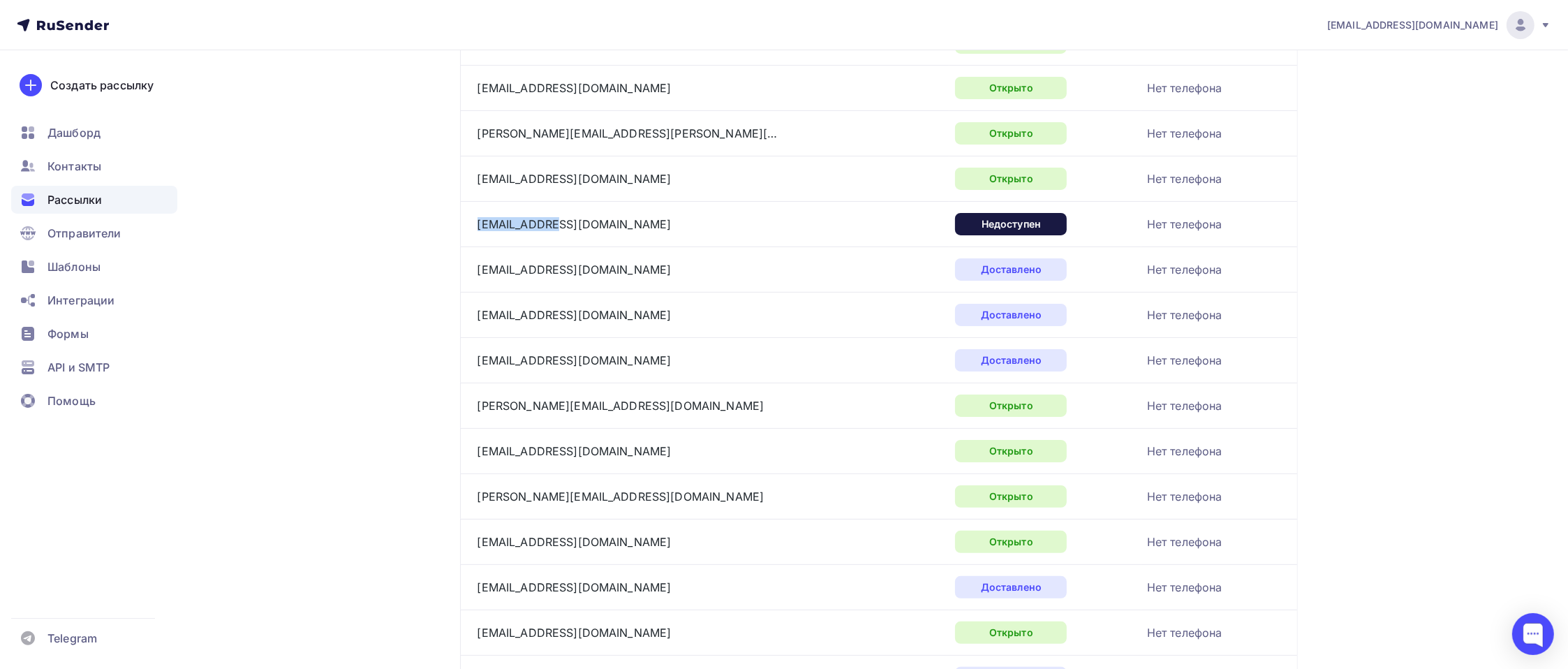
scroll to position [419, 0]
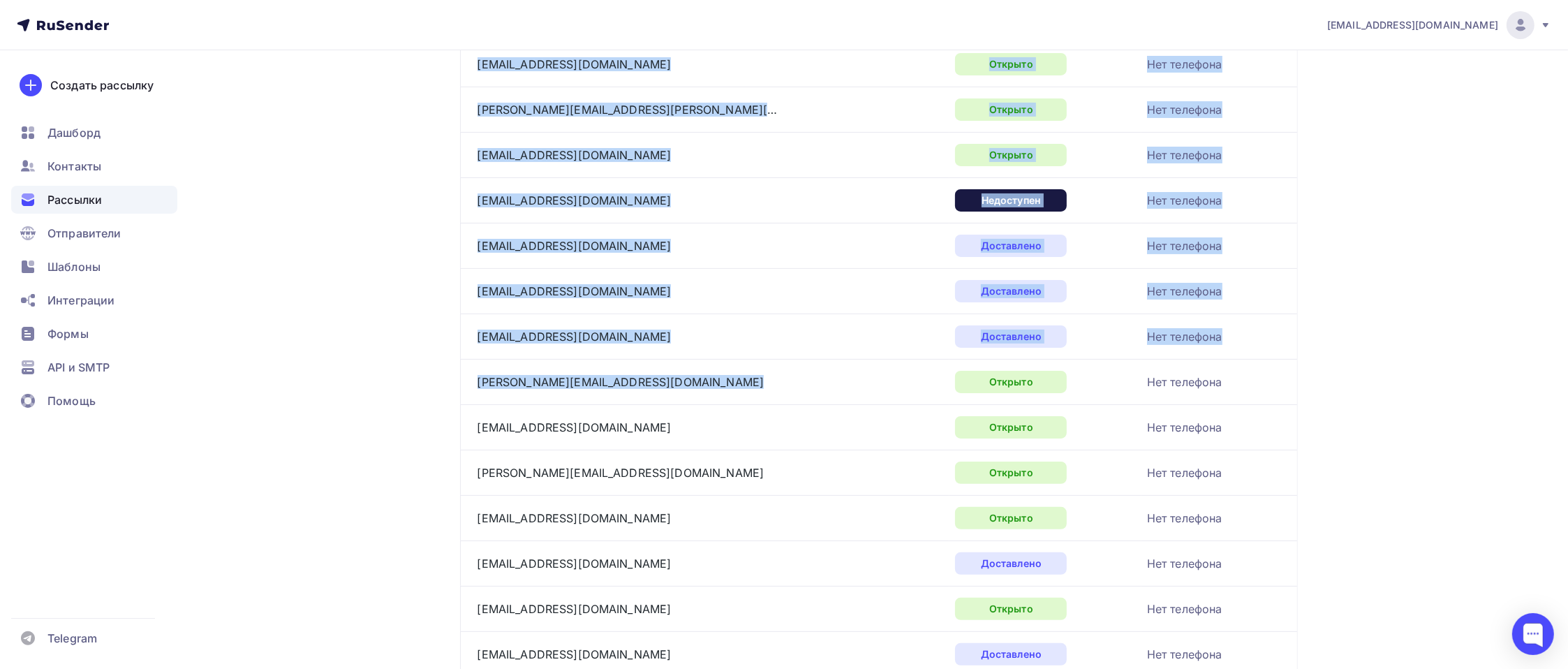
drag, startPoint x: 717, startPoint y: 415, endPoint x: 453, endPoint y: 413, distance: 264.0
click at [453, 413] on div "Назад Копия Копия Копия Копия Подтверждение Fortis Summer party Копия Копия Коп…" at bounding box center [784, 481] width 1144 height 1699
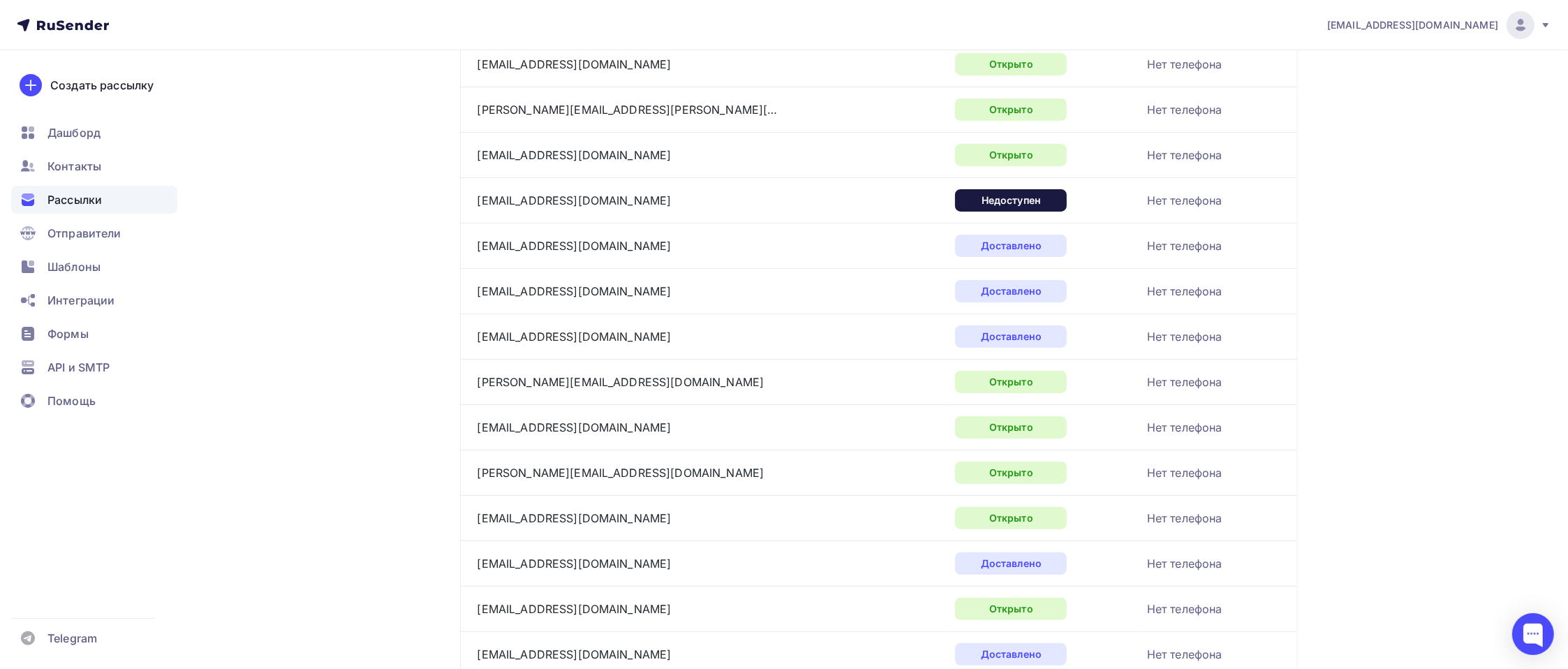
click at [1288, 404] on td "Нет телефона" at bounding box center [1219, 381] width 156 height 45
drag, startPoint x: 643, startPoint y: 418, endPoint x: 481, endPoint y: 408, distance: 162.3
click at [481, 393] on div "s.eremin@trusttech.ru" at bounding box center [652, 381] width 349 height 23
drag, startPoint x: 620, startPoint y: 489, endPoint x: 459, endPoint y: 488, distance: 161.0
click at [460, 488] on td "a.nikulin@fortis.ru" at bounding box center [705, 472] width 491 height 45
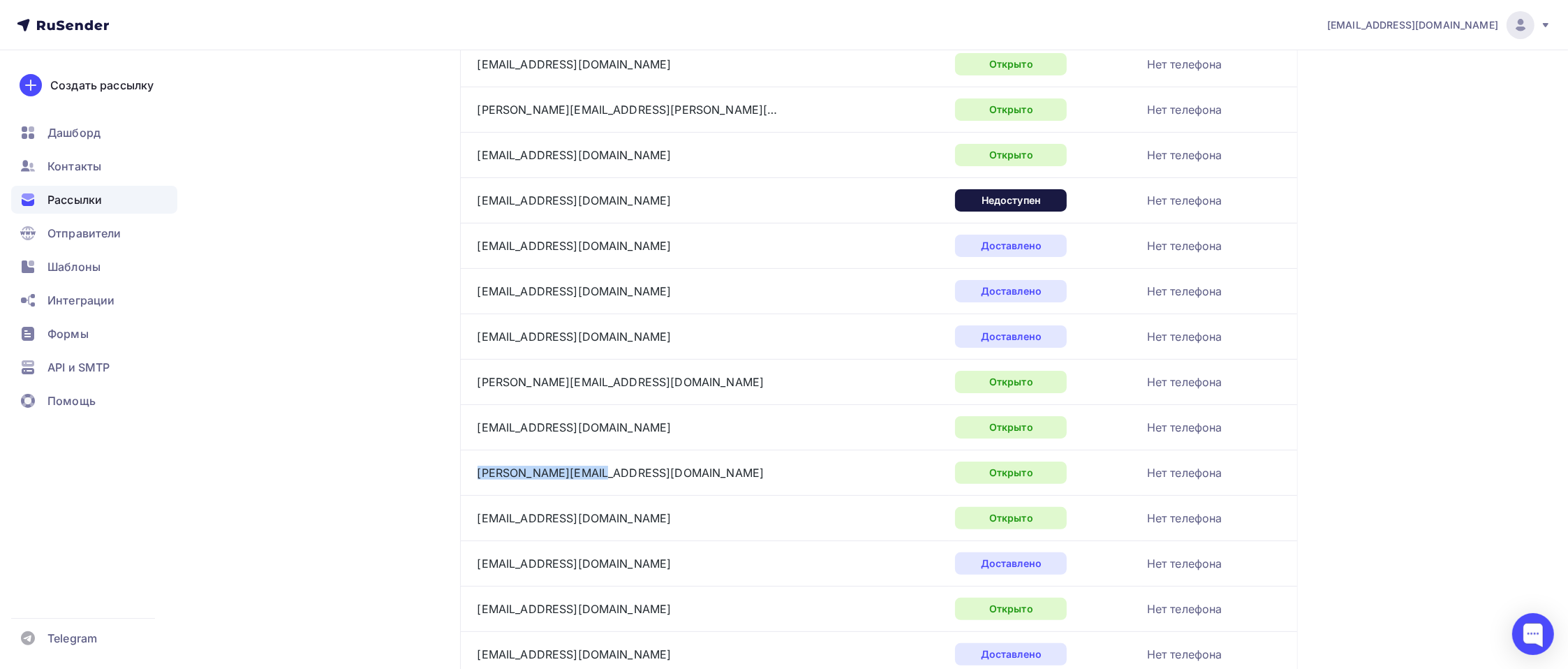
scroll to position [559, 0]
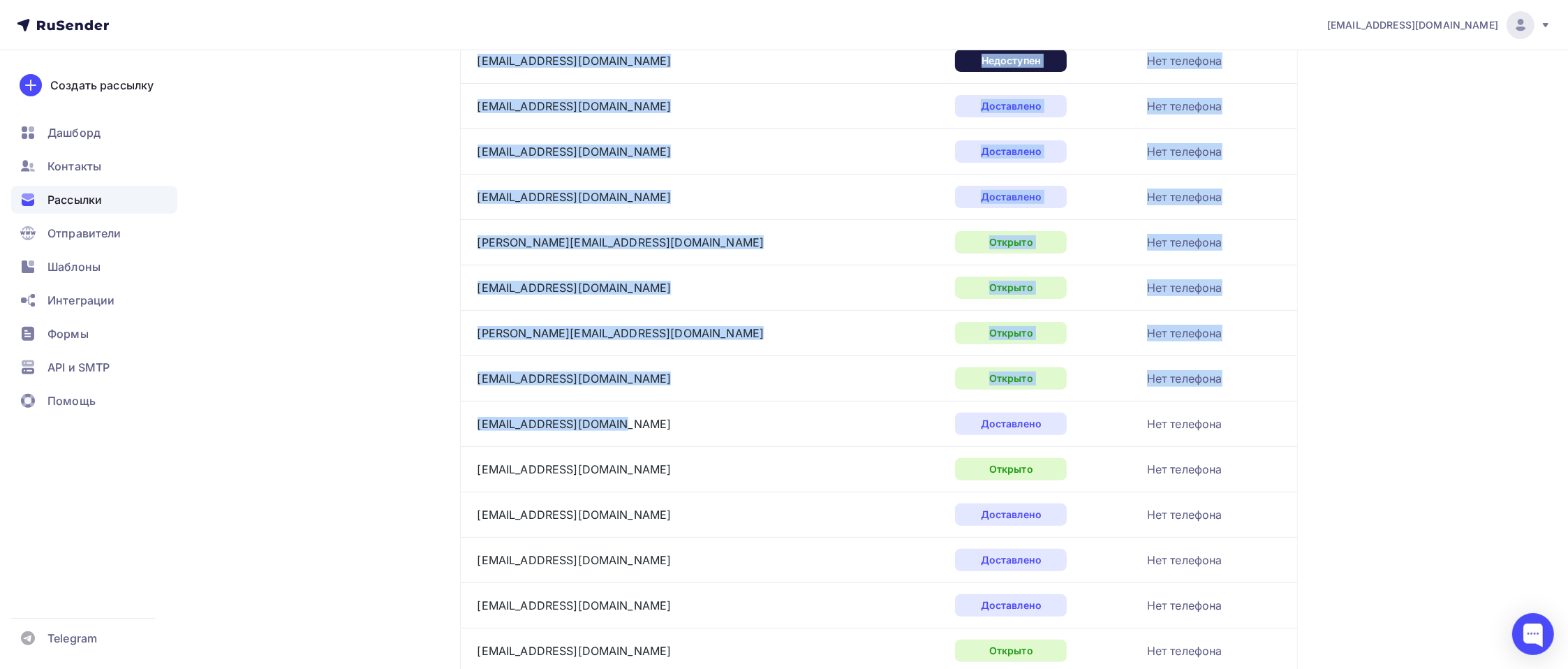
drag, startPoint x: 636, startPoint y: 456, endPoint x: 444, endPoint y: 440, distance: 192.7
click at [444, 440] on div "Назад Копия Копия Копия Копия Подтверждение Fortis Summer party Копия Копия Коп…" at bounding box center [784, 341] width 1144 height 1699
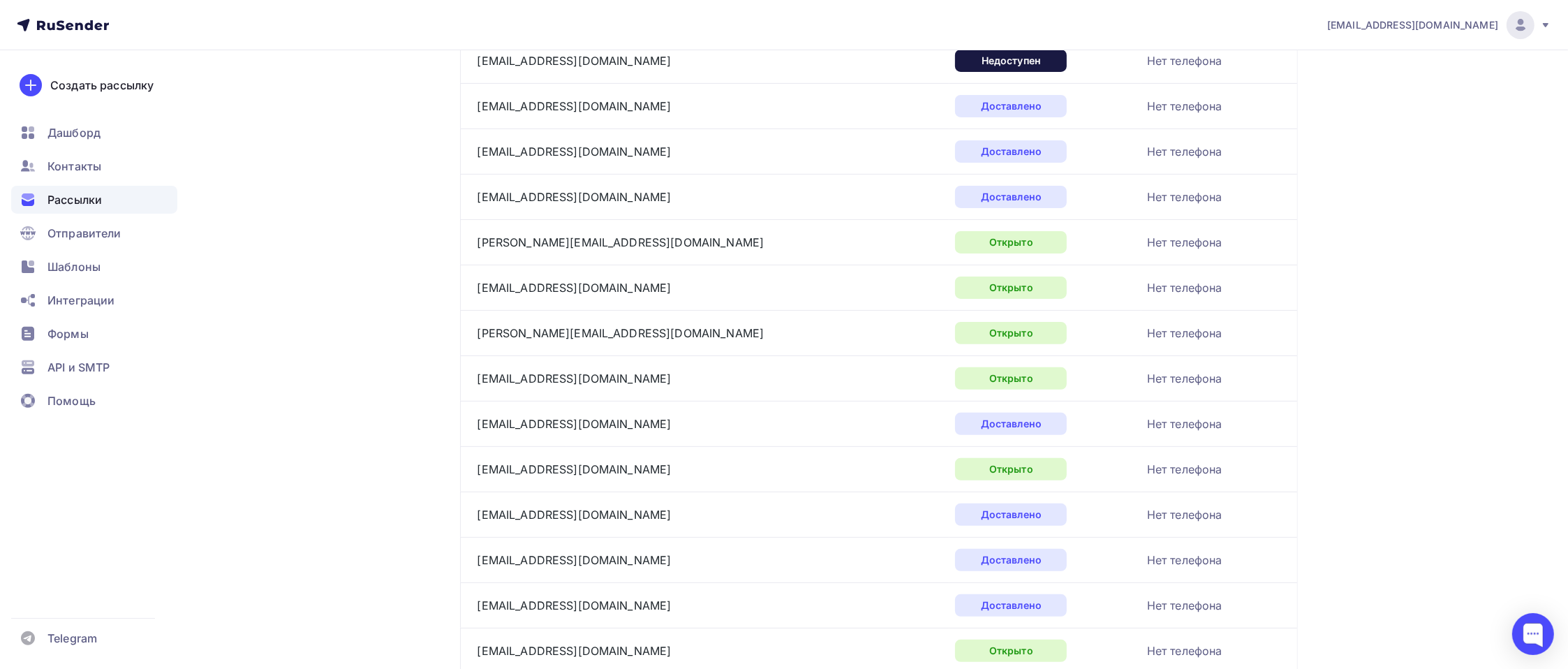
click at [1364, 335] on div "pr@fortis.ru Аккаунт Тарифы Выйти Создать рассылку Дашборд Контакты Рассылки От…" at bounding box center [784, 316] width 1568 height 1749
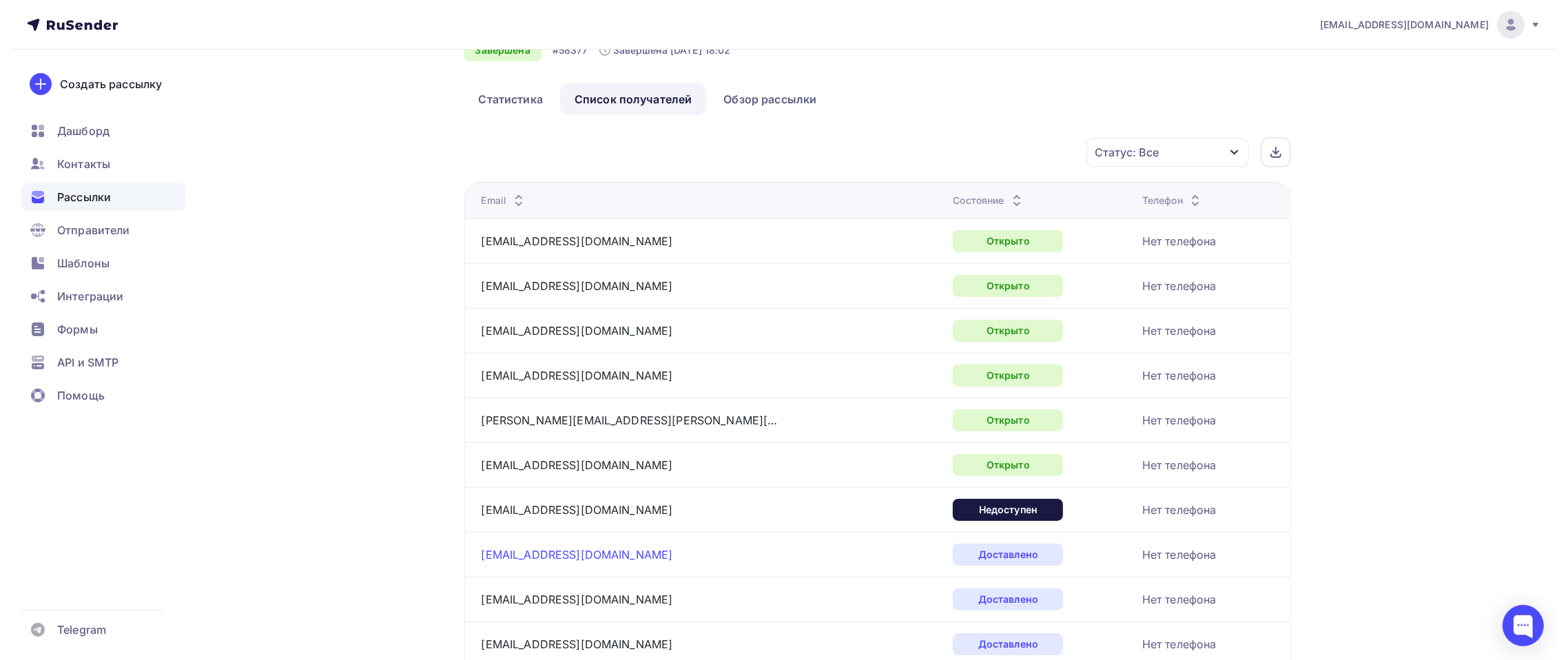
scroll to position [0, 0]
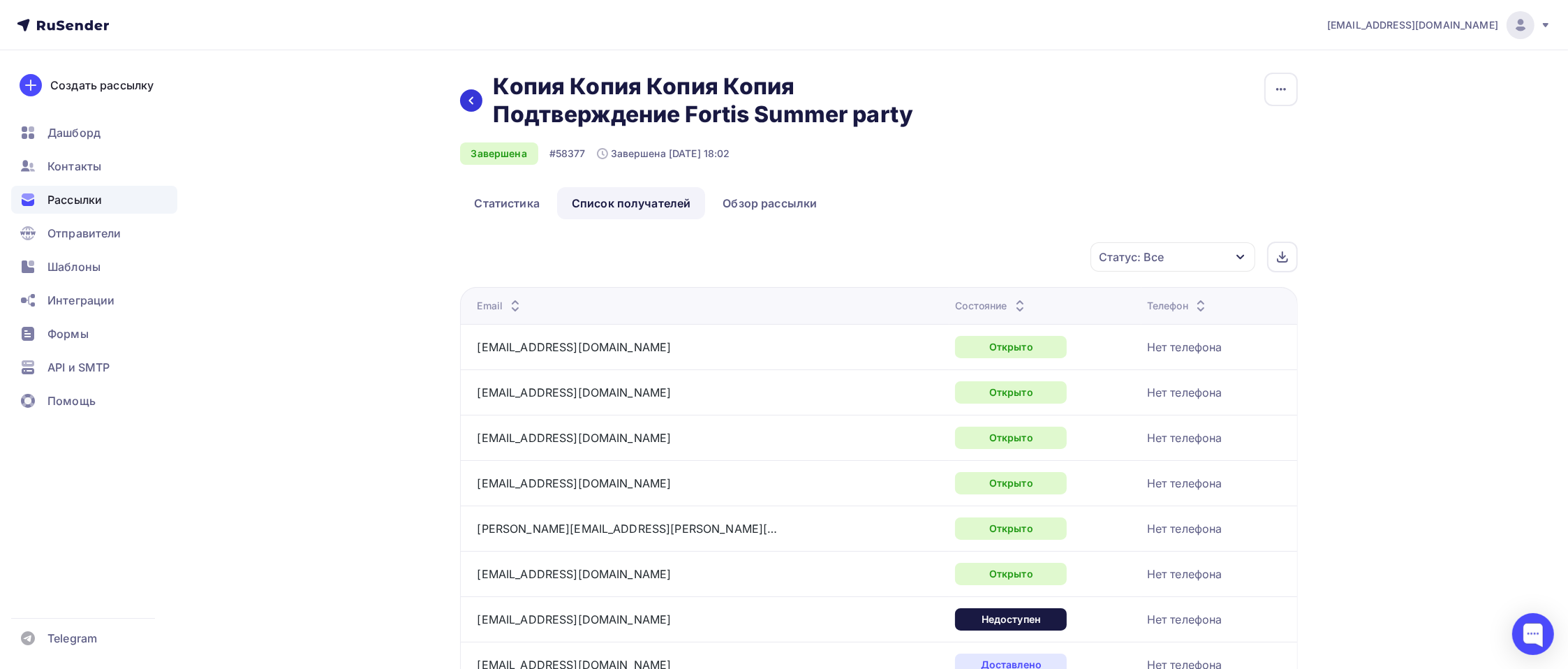
click at [478, 112] on div at bounding box center [471, 100] width 23 height 23
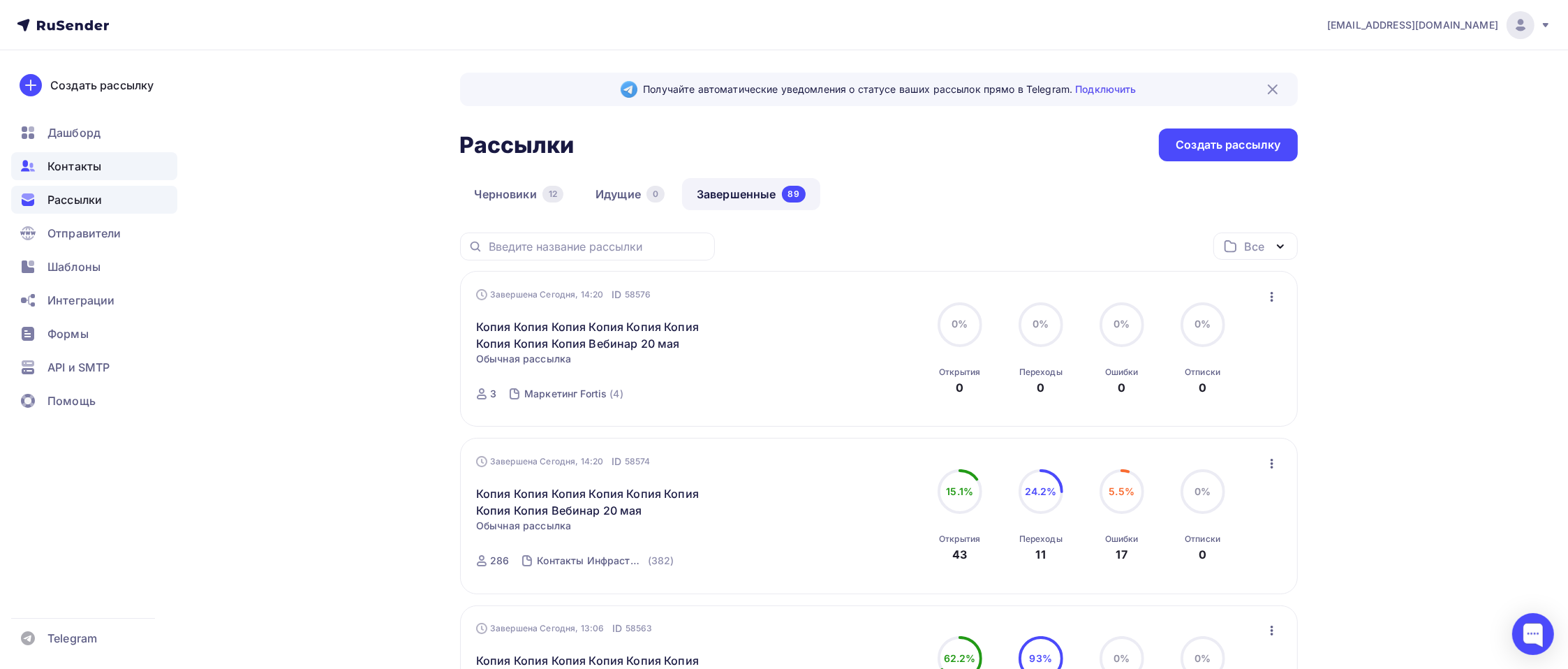
click at [95, 161] on span "Контакты" at bounding box center [75, 166] width 54 height 17
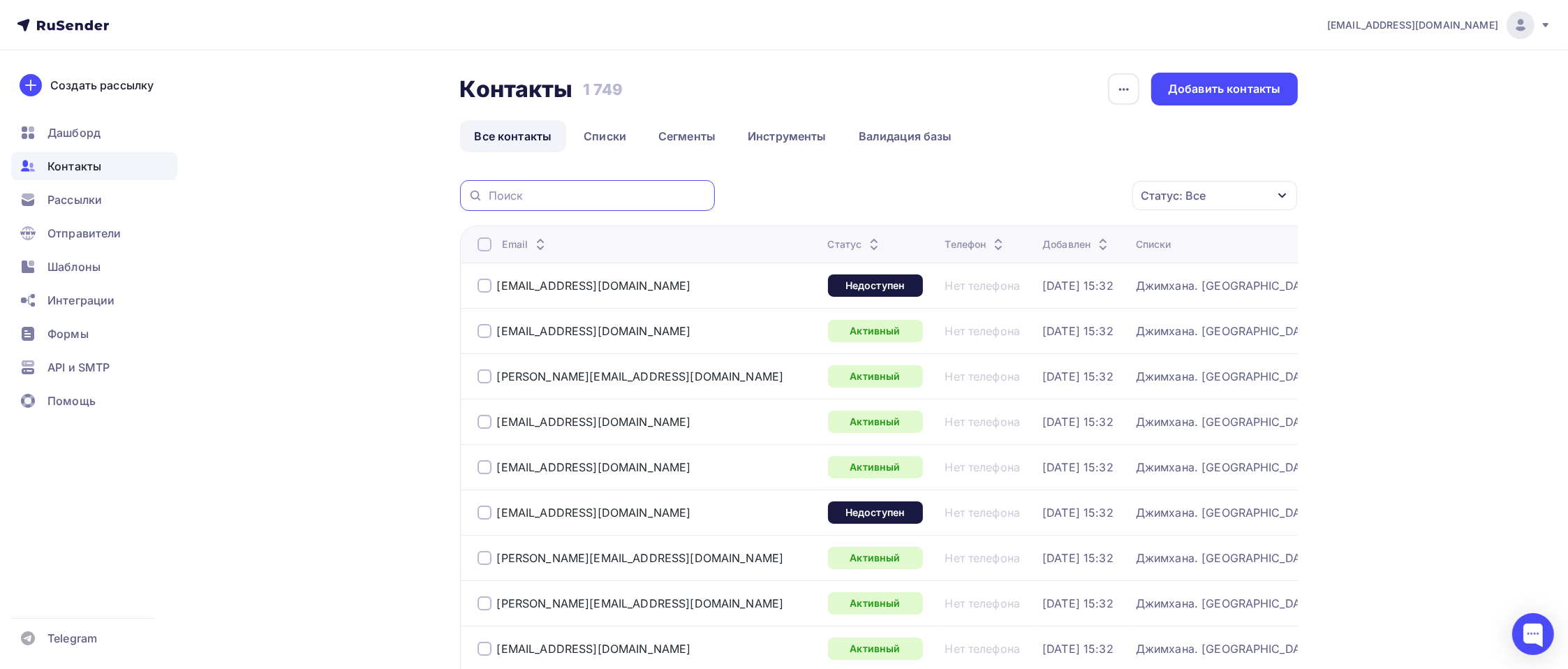
click at [581, 193] on input "text" at bounding box center [598, 195] width 218 height 15
paste input "MarushkinPS@onlanta.ru"
type input "MarushkinPS@onlanta.ru"
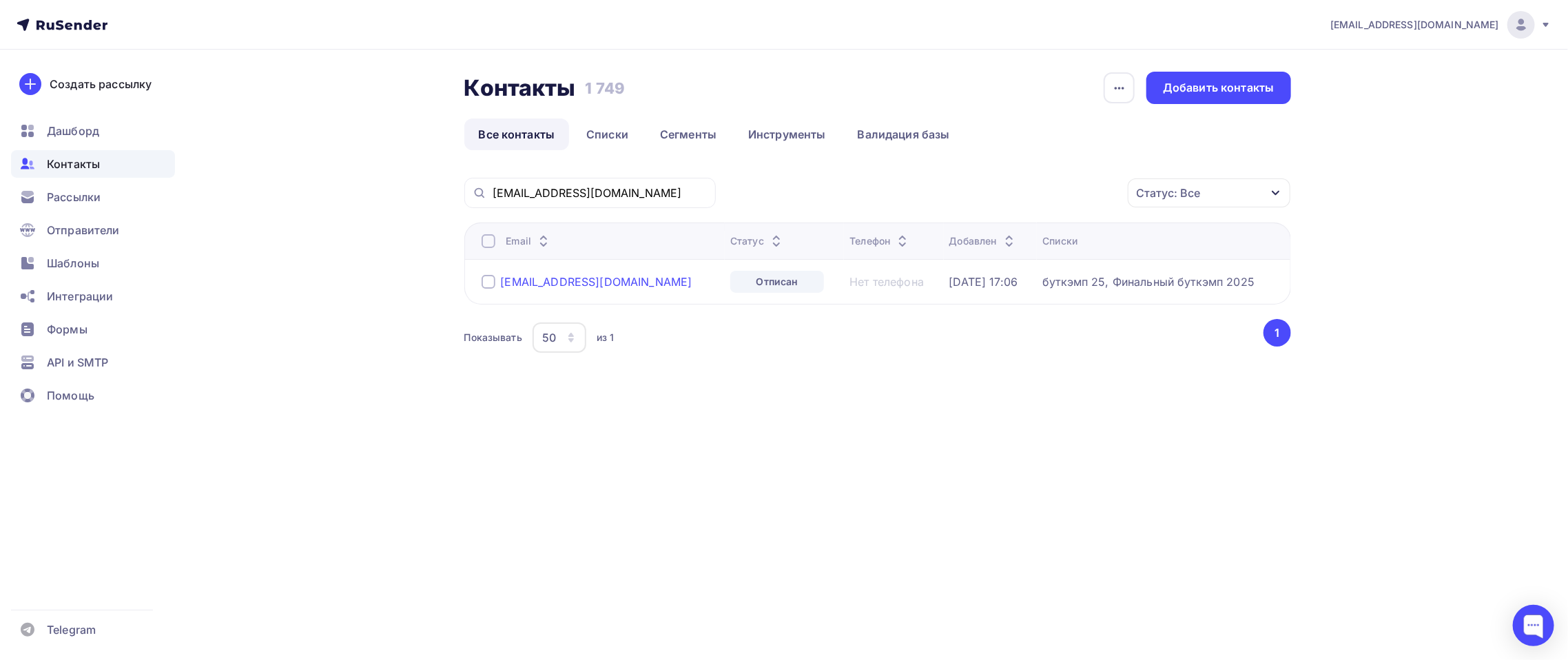
click at [562, 283] on div "marushkinps@onlanta.ru" at bounding box center [596, 281] width 191 height 13
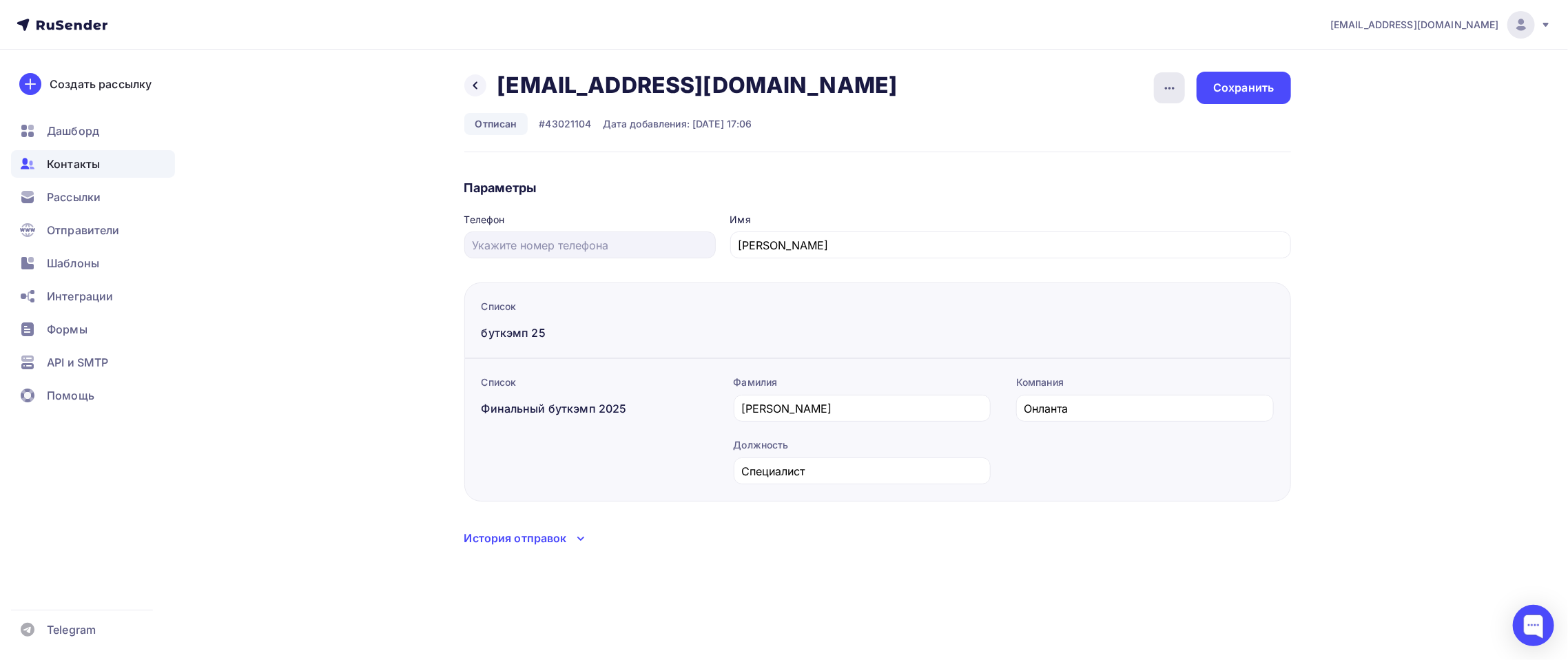
click at [1170, 93] on icon "button" at bounding box center [1170, 88] width 17 height 17
click at [1234, 88] on div "Сохранить" at bounding box center [1243, 88] width 60 height 16
click at [85, 166] on span "Контакты" at bounding box center [74, 164] width 53 height 17
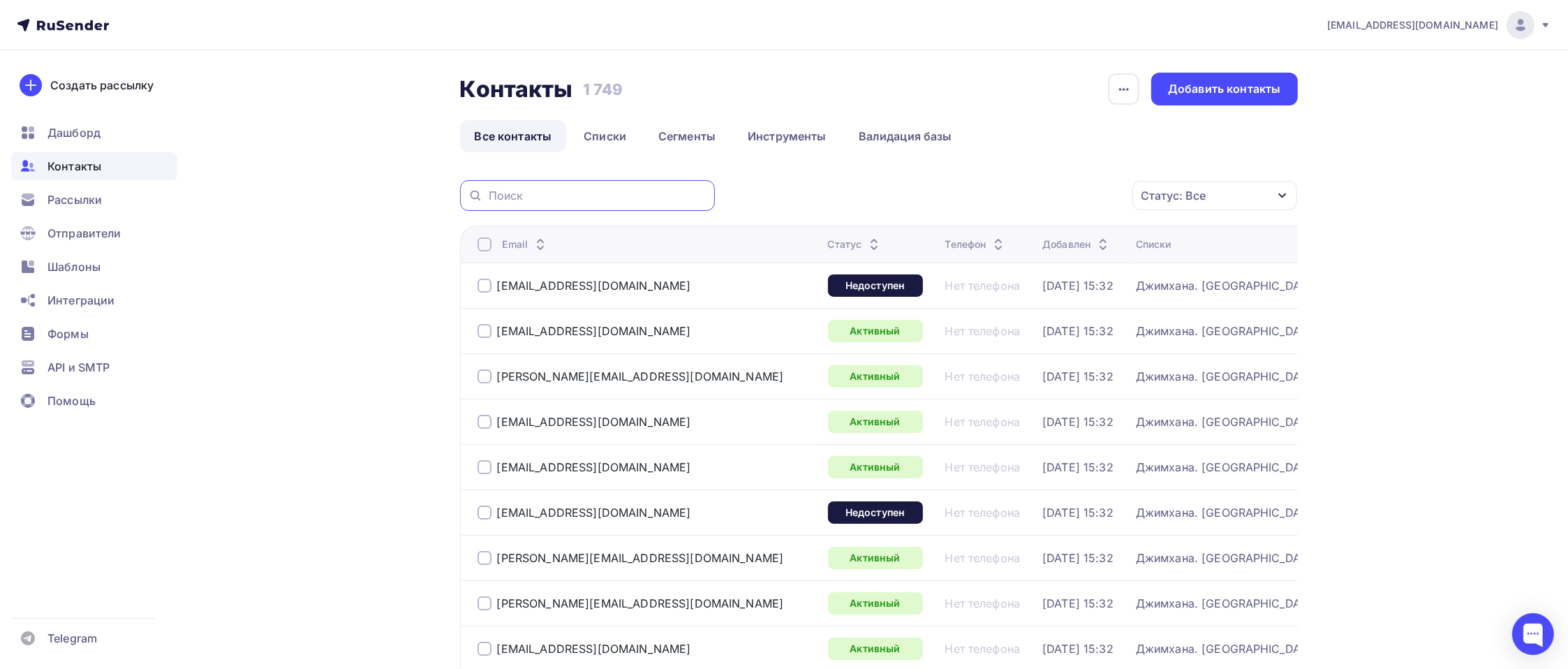
click at [590, 199] on input "text" at bounding box center [598, 195] width 218 height 15
paste input "alexey.lavrov@orange-business.ru"
type input "alexey.lavrov@orange-business.ru"
